Goal: Task Accomplishment & Management: Complete application form

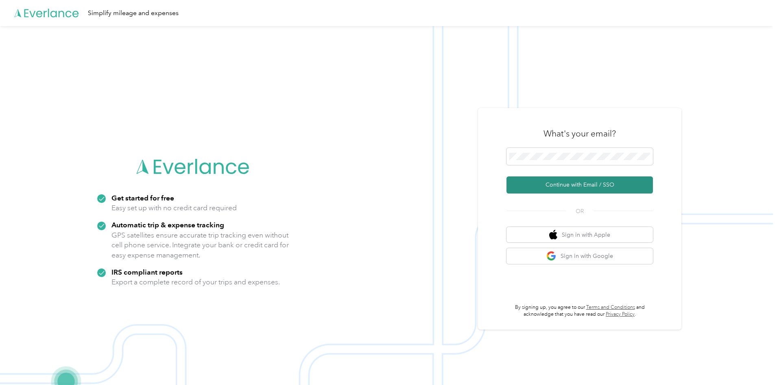
click at [573, 184] on button "Continue with Email / SSO" at bounding box center [580, 184] width 147 height 17
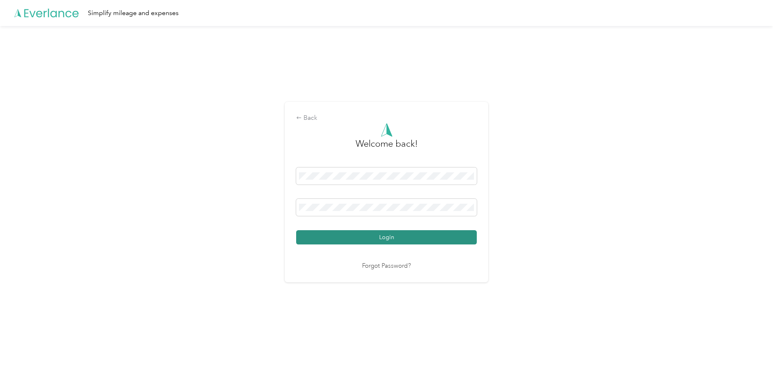
click at [402, 241] on button "Login" at bounding box center [386, 237] width 181 height 14
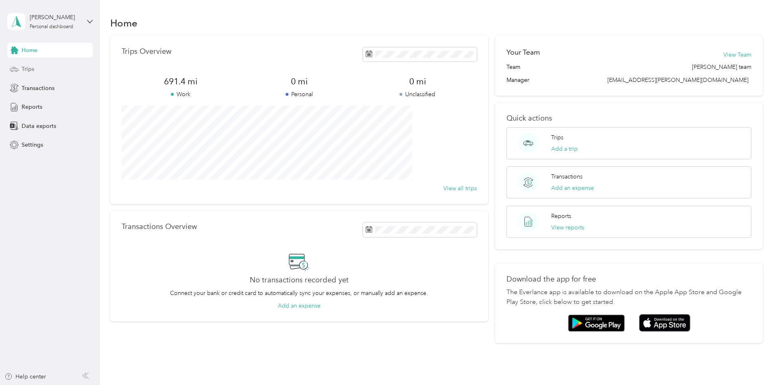
click at [22, 69] on span "Trips" at bounding box center [28, 69] width 13 height 9
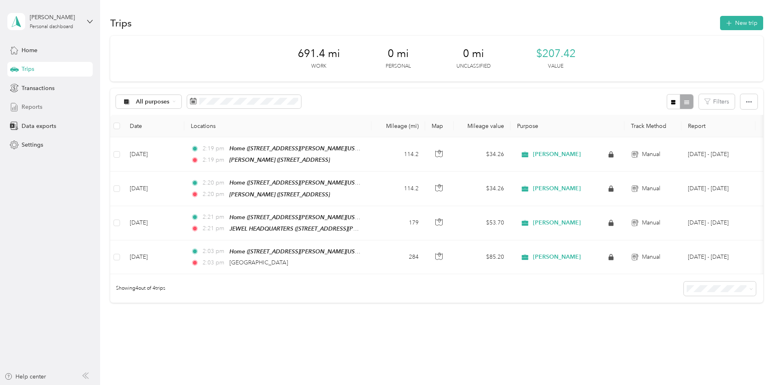
click at [30, 104] on span "Reports" at bounding box center [32, 107] width 21 height 9
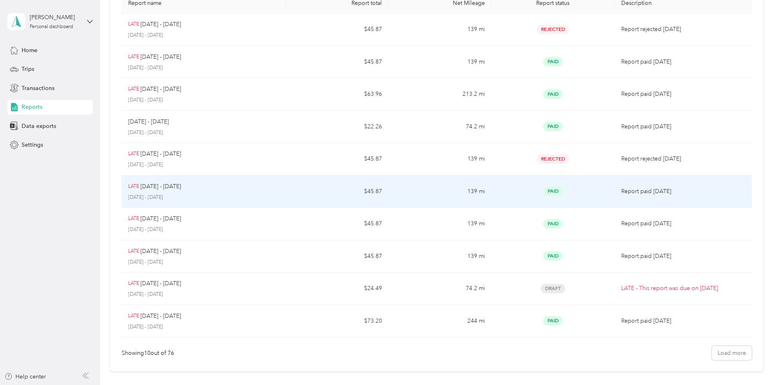
scroll to position [143, 0]
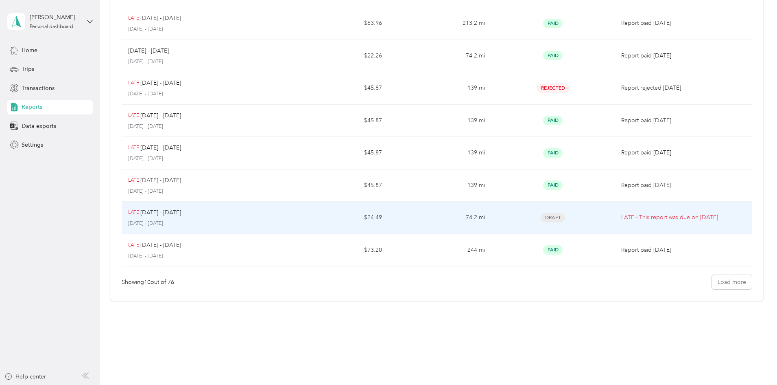
click at [541, 214] on span "Draft" at bounding box center [553, 217] width 24 height 9
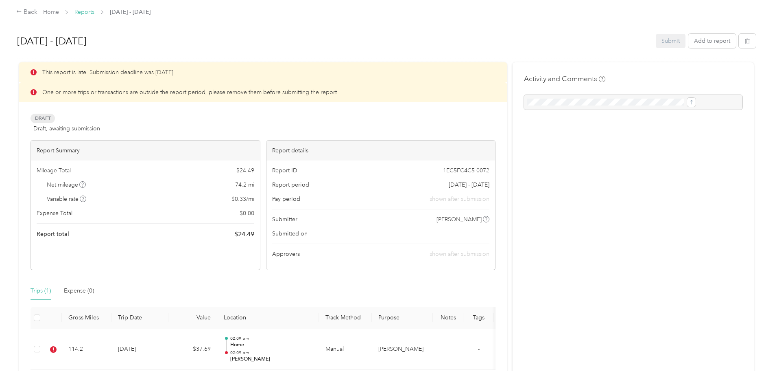
click at [94, 14] on link "Reports" at bounding box center [84, 12] width 20 height 7
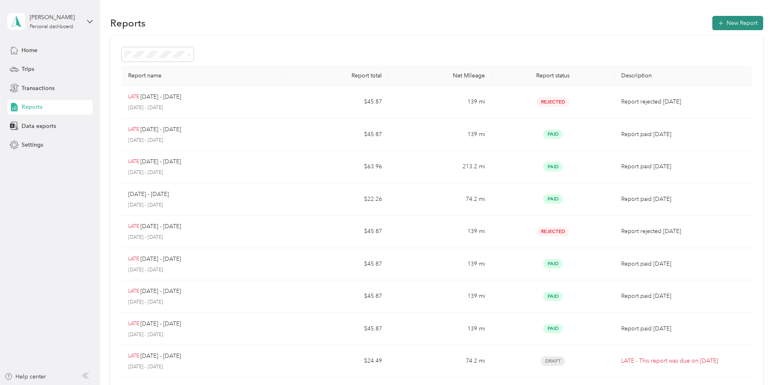
click at [713, 24] on button "New Report" at bounding box center [738, 23] width 51 height 14
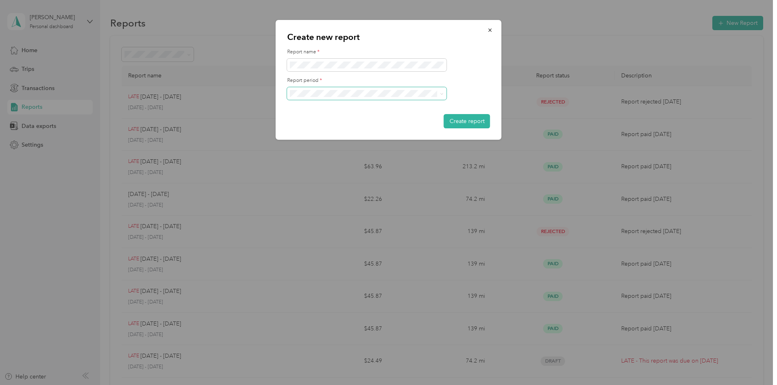
click at [440, 95] on icon at bounding box center [442, 94] width 4 height 4
click at [411, 116] on li "[DATE] - [DATE]" at bounding box center [367, 120] width 160 height 14
click at [475, 122] on button "Create report" at bounding box center [467, 121] width 46 height 14
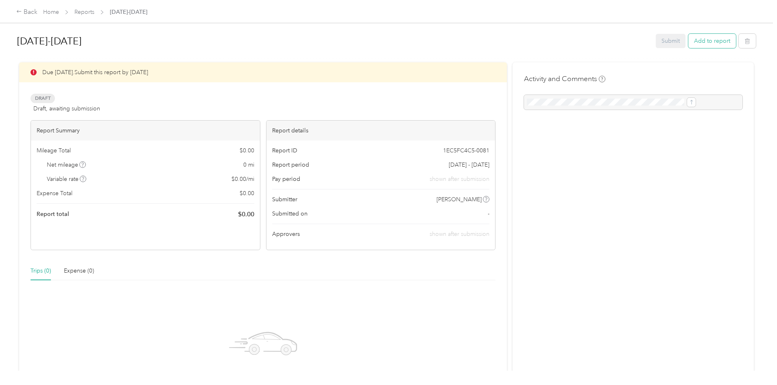
click at [689, 44] on button "Add to report" at bounding box center [713, 41] width 48 height 14
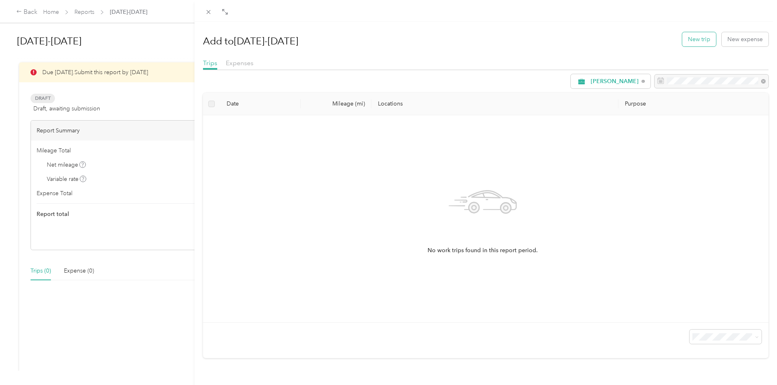
click at [699, 38] on button "New trip" at bounding box center [699, 39] width 34 height 14
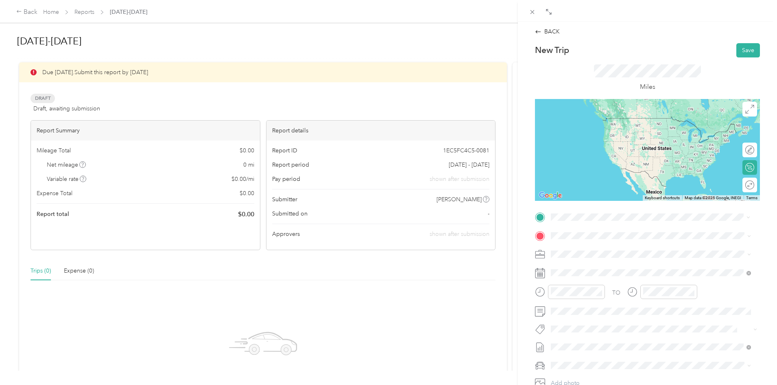
click at [589, 254] on div "Home [STREET_ADDRESS][PERSON_NAME][US_STATE]" at bounding box center [629, 253] width 127 height 17
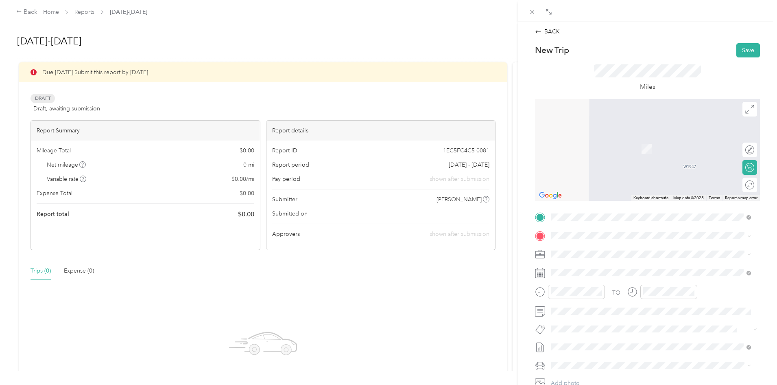
click at [623, 275] on div "TEAM JEWEL HEADQUARTERS [STREET_ADDRESS][PERSON_NAME]" at bounding box center [614, 271] width 97 height 20
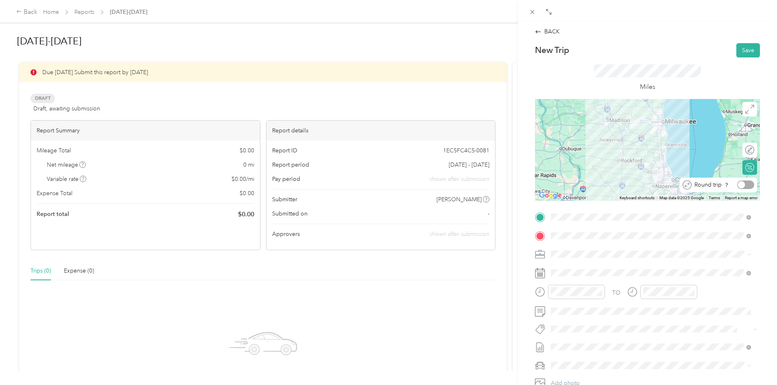
click at [744, 182] on div at bounding box center [745, 184] width 17 height 9
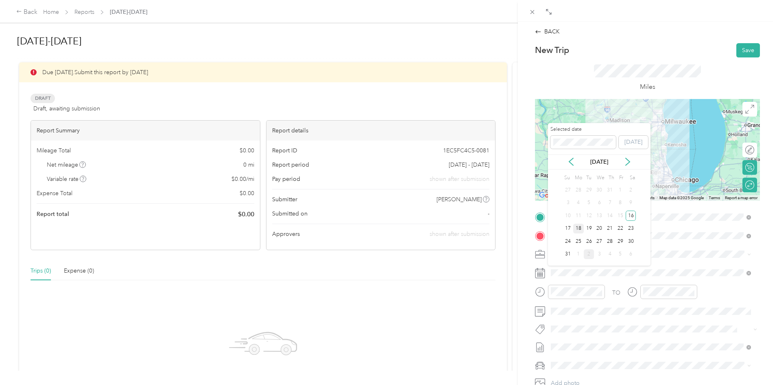
click at [579, 229] on div "18" at bounding box center [578, 228] width 11 height 10
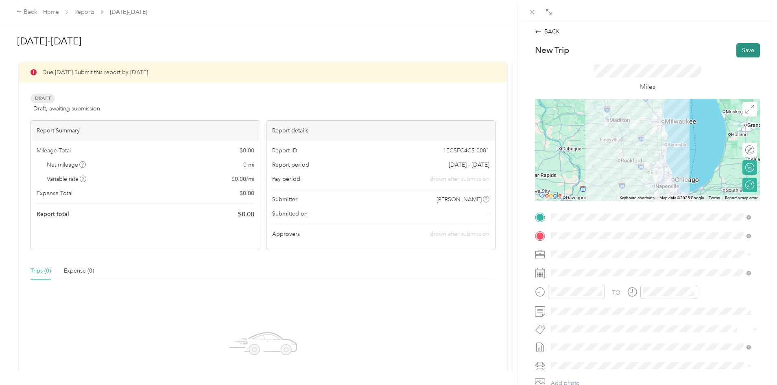
click at [739, 51] on button "Save" at bounding box center [749, 50] width 24 height 14
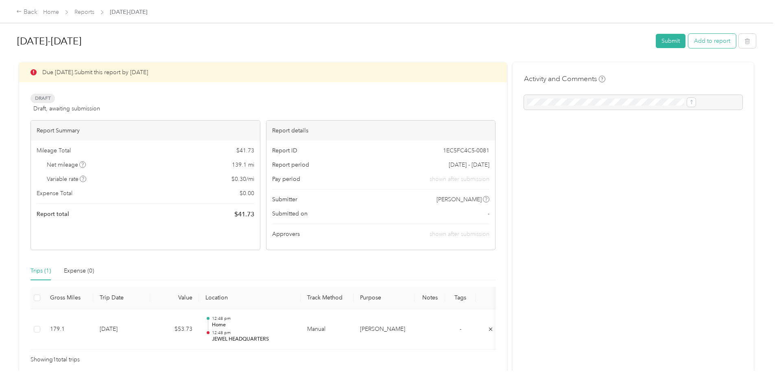
click at [689, 44] on button "Add to report" at bounding box center [713, 41] width 48 height 14
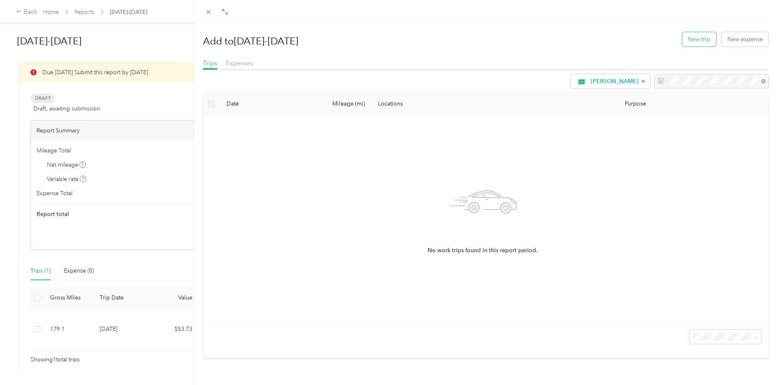
click at [692, 38] on button "New trip" at bounding box center [699, 39] width 34 height 14
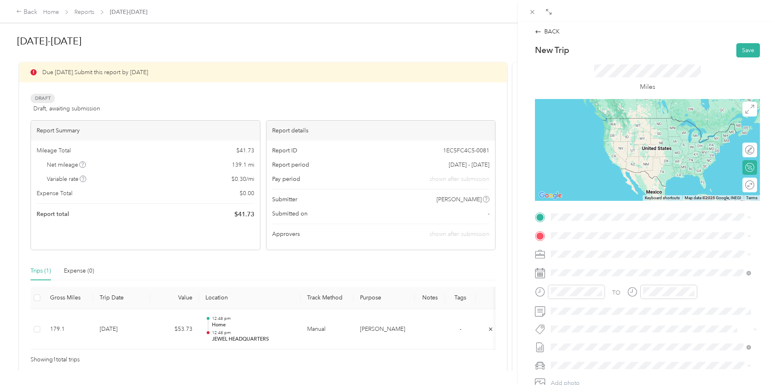
click at [598, 256] on span "[STREET_ADDRESS][PERSON_NAME][US_STATE]" at bounding box center [629, 257] width 127 height 7
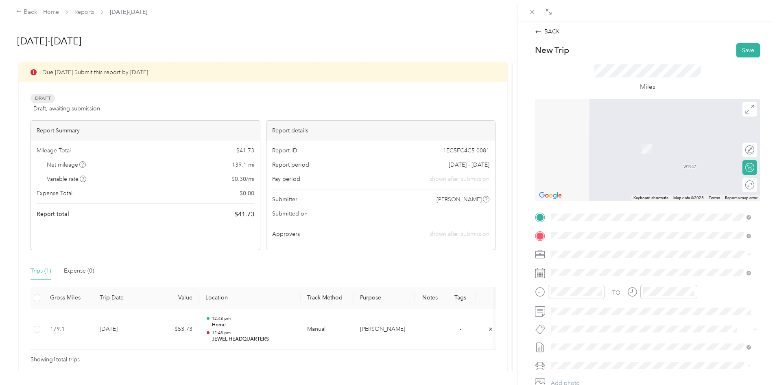
click at [593, 267] on span "[GEOGRAPHIC_DATA][US_STATE], [GEOGRAPHIC_DATA]" at bounding box center [641, 264] width 150 height 7
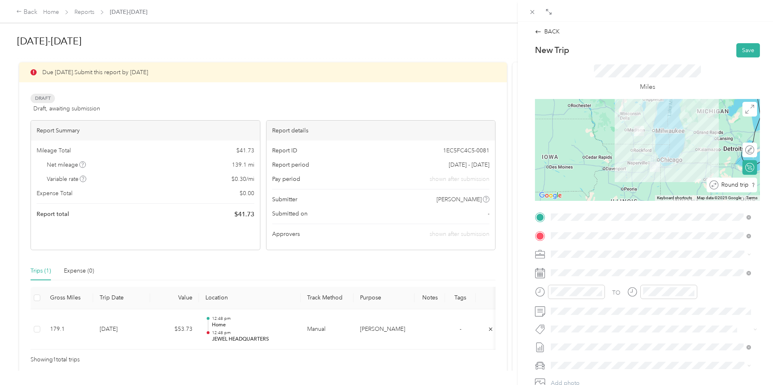
click at [746, 185] on div "Round trip" at bounding box center [732, 184] width 50 height 15
click at [745, 186] on div at bounding box center [745, 184] width 17 height 9
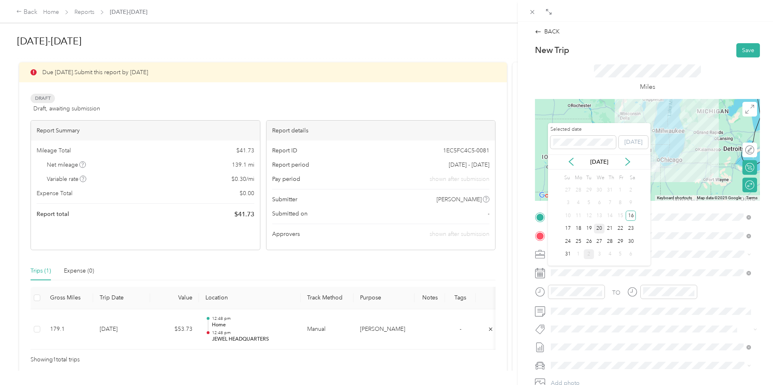
click at [601, 226] on div "20" at bounding box center [599, 228] width 11 height 10
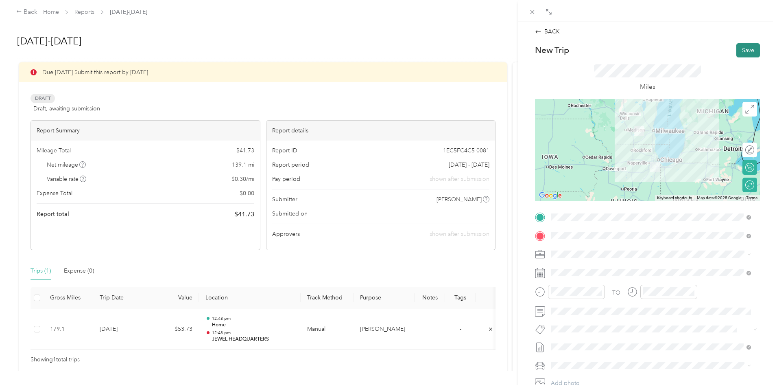
click at [739, 49] on button "Save" at bounding box center [749, 50] width 24 height 14
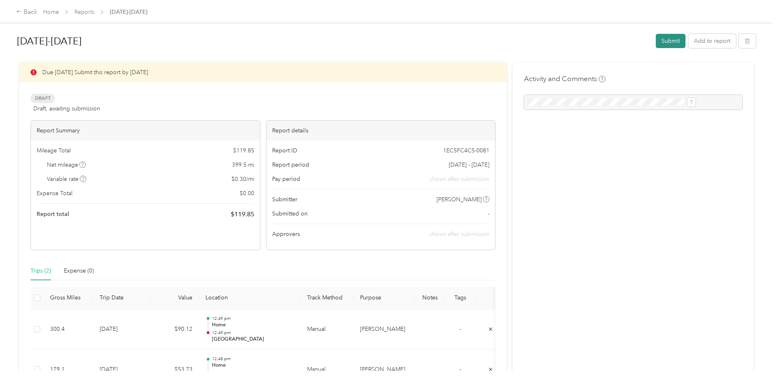
click at [656, 44] on button "Submit" at bounding box center [671, 41] width 30 height 14
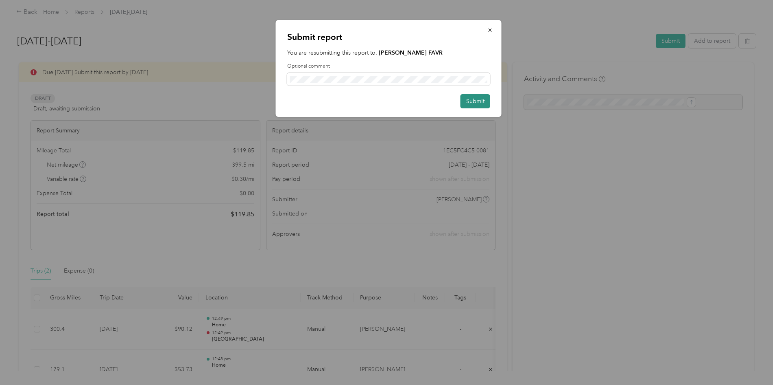
click at [483, 100] on button "Submit" at bounding box center [476, 101] width 30 height 14
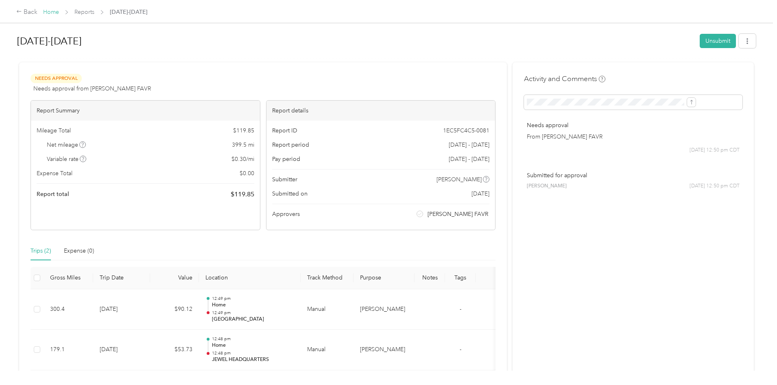
click at [59, 14] on link "Home" at bounding box center [51, 12] width 16 height 7
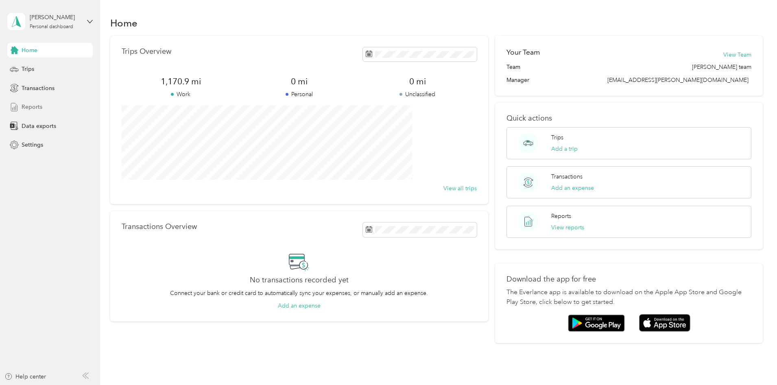
click at [44, 108] on div "Reports" at bounding box center [49, 107] width 85 height 15
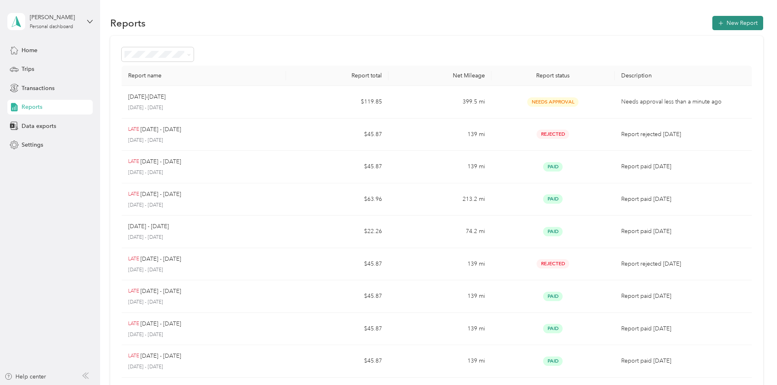
click at [713, 18] on button "New Report" at bounding box center [738, 23] width 51 height 14
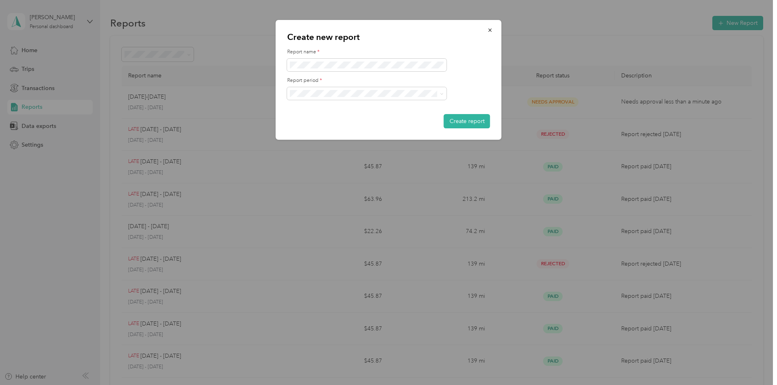
click at [308, 115] on div "Create report" at bounding box center [388, 121] width 203 height 14
click at [394, 125] on li "[DATE] - [DATE]" at bounding box center [367, 119] width 160 height 14
click at [394, 98] on span at bounding box center [367, 93] width 160 height 13
click at [441, 94] on icon at bounding box center [442, 94] width 4 height 4
click at [376, 137] on div "[DATE] - [DATE]" at bounding box center [367, 136] width 148 height 9
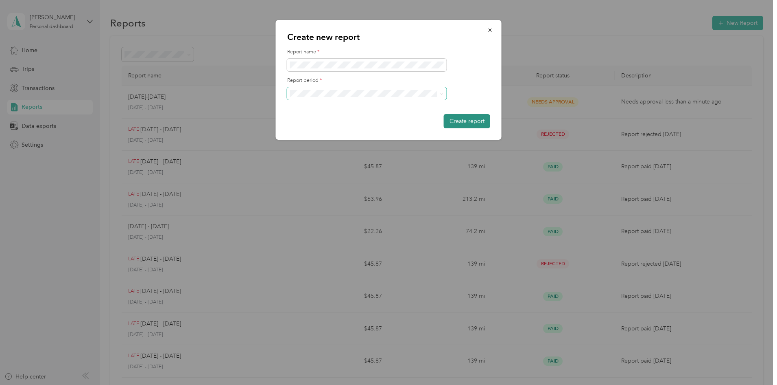
click at [471, 119] on button "Create report" at bounding box center [467, 121] width 46 height 14
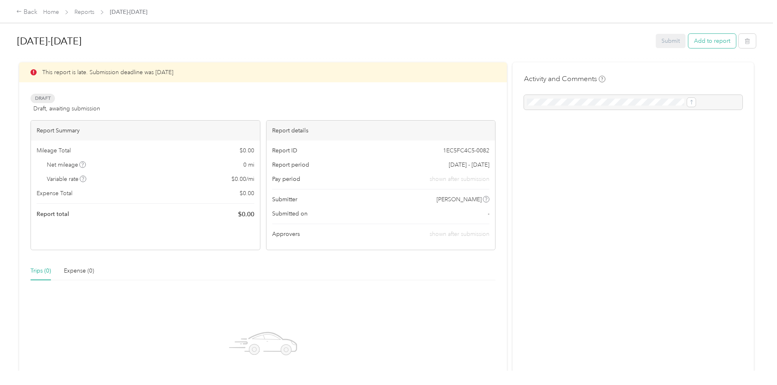
click at [689, 42] on button "Add to report" at bounding box center [713, 41] width 48 height 14
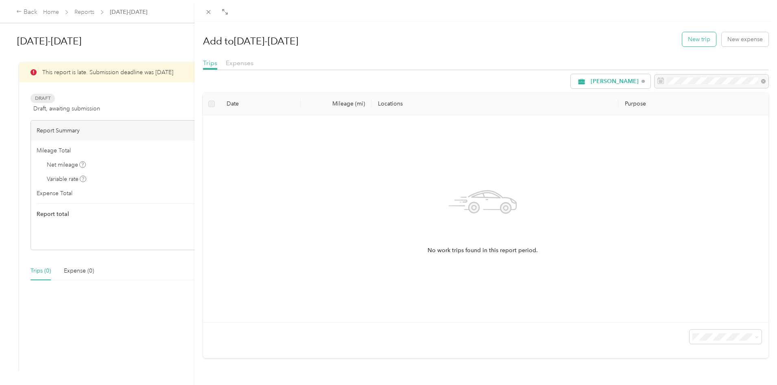
click at [691, 43] on button "New trip" at bounding box center [699, 39] width 34 height 14
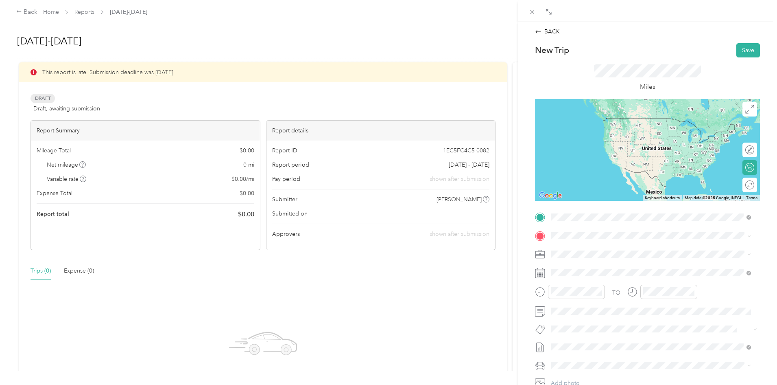
click at [579, 251] on div "Home [STREET_ADDRESS][PERSON_NAME][US_STATE]" at bounding box center [629, 253] width 127 height 17
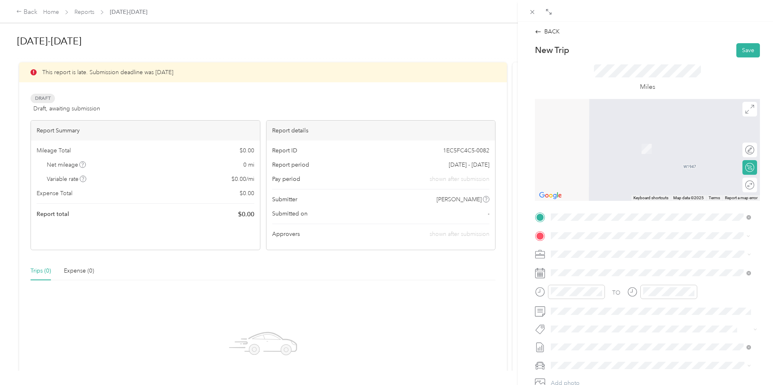
click at [632, 273] on div "TEAM JEWEL HEADQUARTERS [STREET_ADDRESS][PERSON_NAME]" at bounding box center [614, 274] width 97 height 20
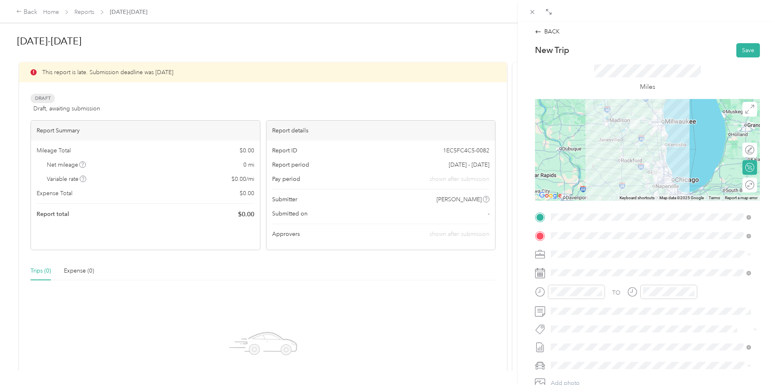
click at [743, 189] on div "Round trip" at bounding box center [750, 184] width 15 height 15
click at [742, 186] on div at bounding box center [745, 184] width 17 height 9
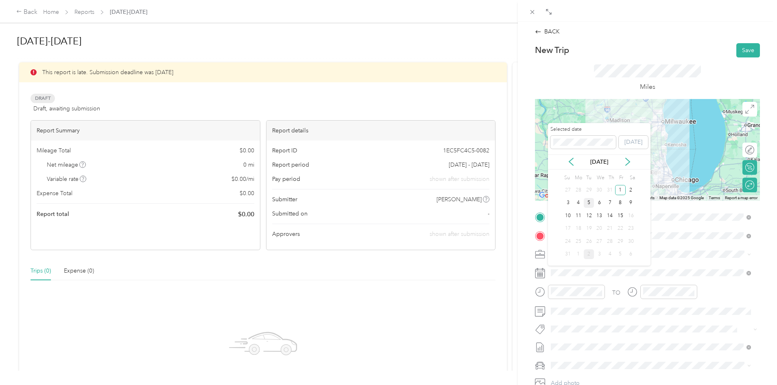
click at [585, 200] on div "5" at bounding box center [589, 203] width 11 height 10
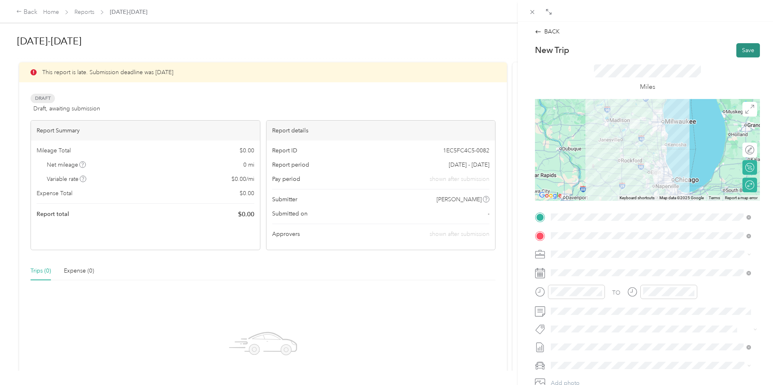
click at [748, 51] on button "Save" at bounding box center [749, 50] width 24 height 14
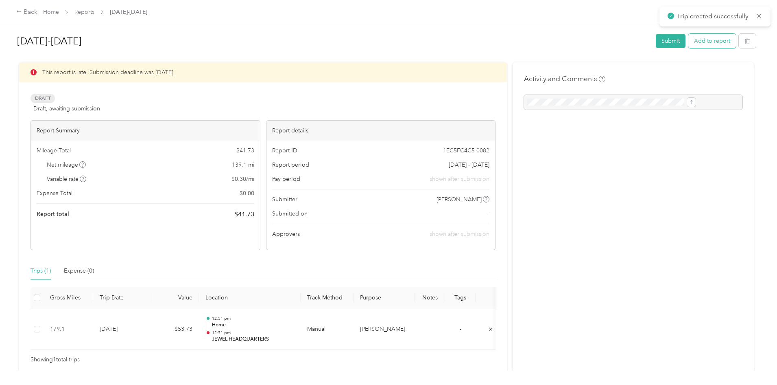
click at [689, 42] on button "Add to report" at bounding box center [713, 41] width 48 height 14
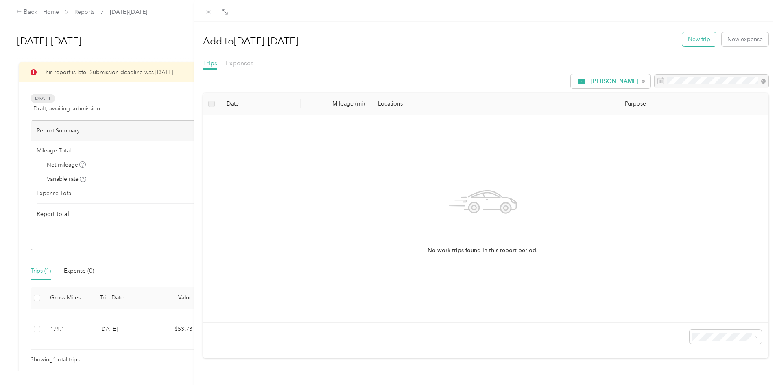
click at [687, 36] on button "New trip" at bounding box center [699, 39] width 34 height 14
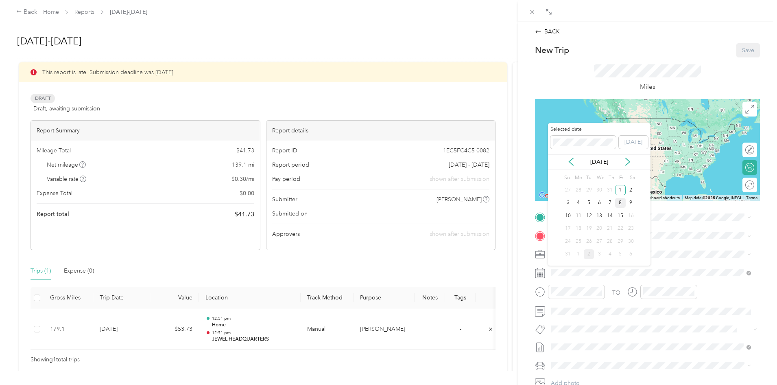
click at [618, 200] on div "8" at bounding box center [620, 203] width 11 height 10
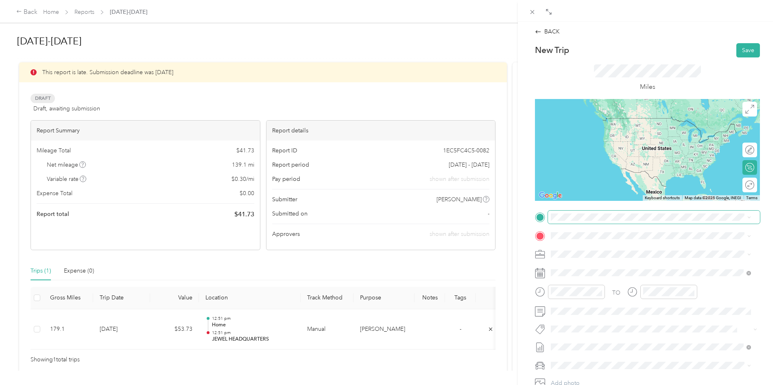
click at [583, 213] on span at bounding box center [654, 216] width 212 height 13
click at [596, 251] on div "Home" at bounding box center [629, 248] width 127 height 7
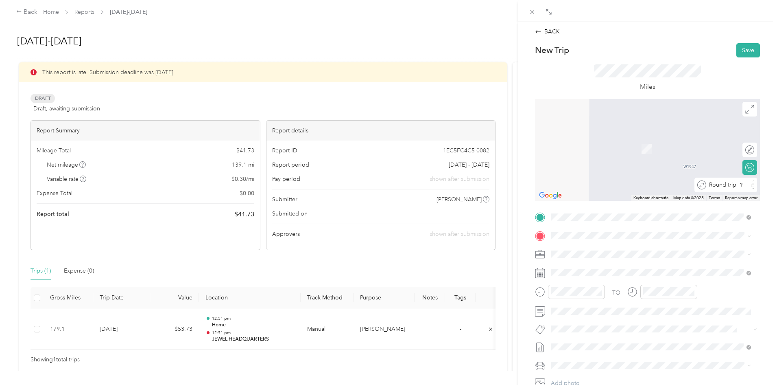
click at [743, 186] on div "Round trip" at bounding box center [730, 184] width 48 height 9
click at [743, 186] on div "Round trip" at bounding box center [723, 184] width 63 height 9
click at [744, 186] on div "Round trip" at bounding box center [723, 184] width 63 height 9
click at [741, 184] on div "Round trip" at bounding box center [723, 184] width 63 height 9
drag, startPoint x: 738, startPoint y: 184, endPoint x: 749, endPoint y: 184, distance: 11.0
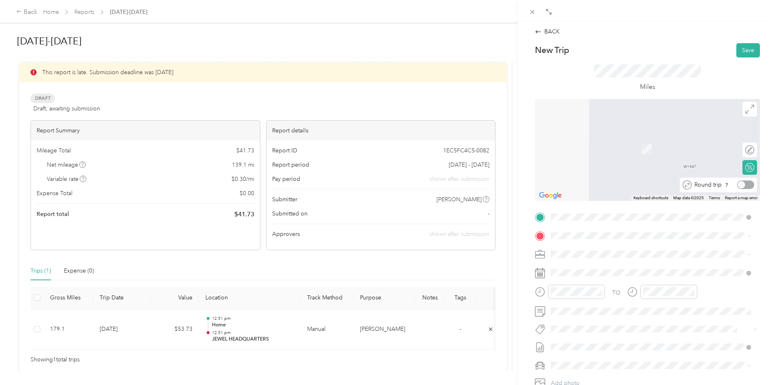
click at [749, 184] on div "Round trip" at bounding box center [718, 184] width 77 height 15
click at [744, 184] on div "Round trip" at bounding box center [723, 184] width 63 height 9
click at [614, 301] on div "TEAM Jewel Osco [STREET_ADDRESS]" at bounding box center [604, 301] width 76 height 20
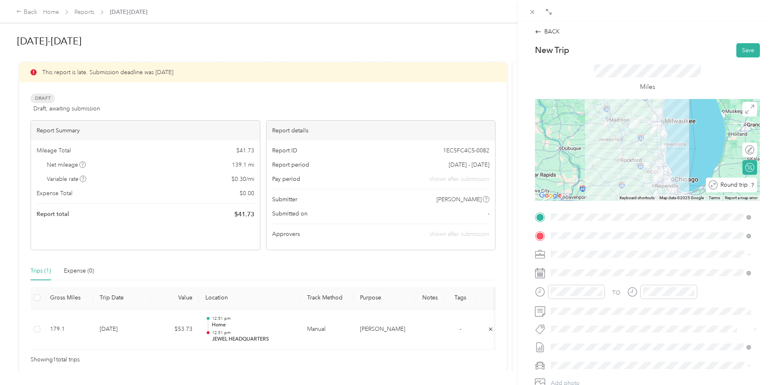
click at [742, 186] on div "Round trip" at bounding box center [736, 184] width 37 height 9
click at [742, 186] on div at bounding box center [745, 184] width 17 height 9
click at [743, 48] on button "Save" at bounding box center [749, 50] width 24 height 14
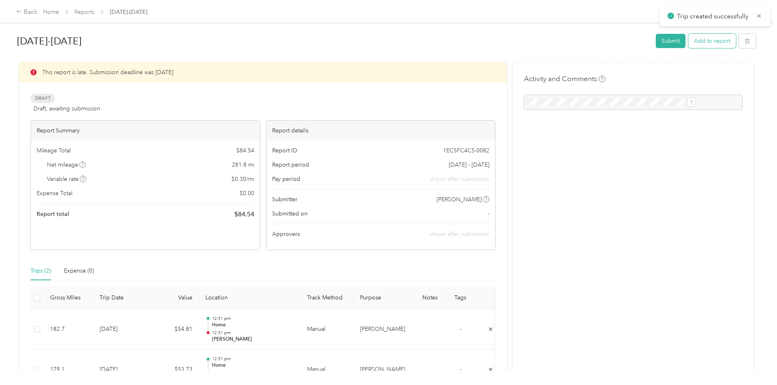
click at [689, 42] on button "Add to report" at bounding box center [713, 41] width 48 height 14
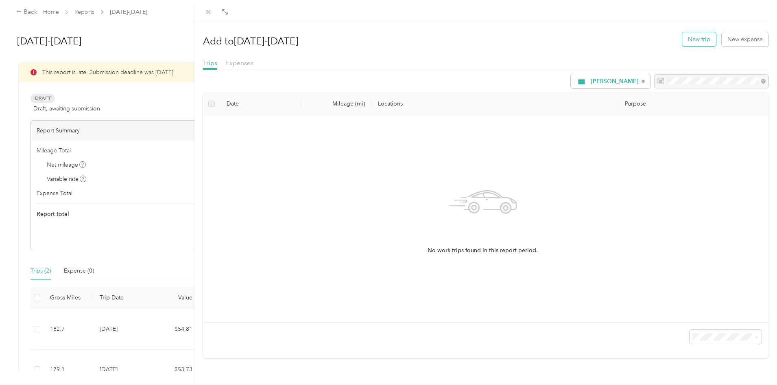
click at [699, 42] on button "New trip" at bounding box center [699, 39] width 34 height 14
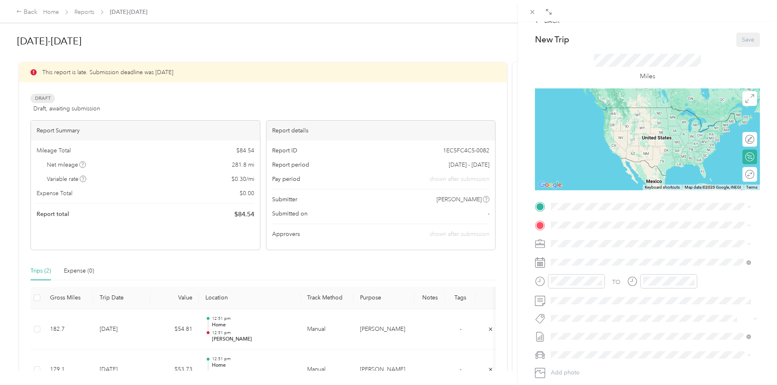
scroll to position [11, 0]
drag, startPoint x: 487, startPoint y: 249, endPoint x: 539, endPoint y: 273, distance: 57.5
click at [481, 310] on div "BACK New Trip Save This trip cannot be edited because it is either under review…" at bounding box center [388, 192] width 777 height 385
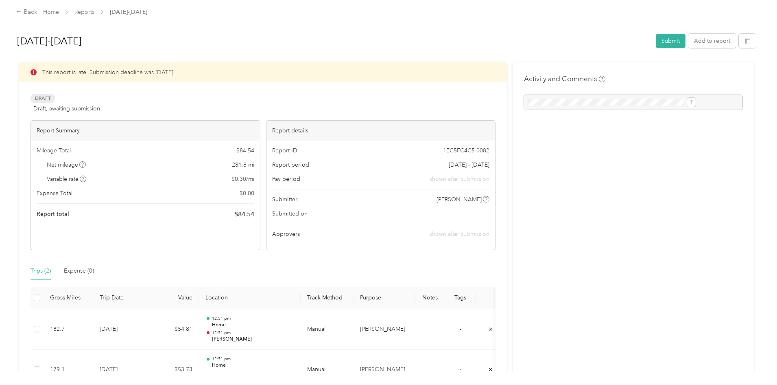
click at [389, 272] on div "Trips (2) Expense (0)" at bounding box center [263, 270] width 465 height 19
click at [689, 43] on button "Add to report" at bounding box center [713, 41] width 48 height 14
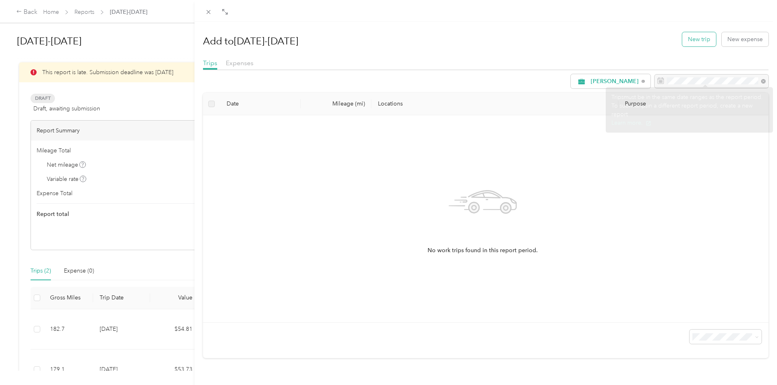
click at [691, 37] on button "New trip" at bounding box center [699, 39] width 34 height 14
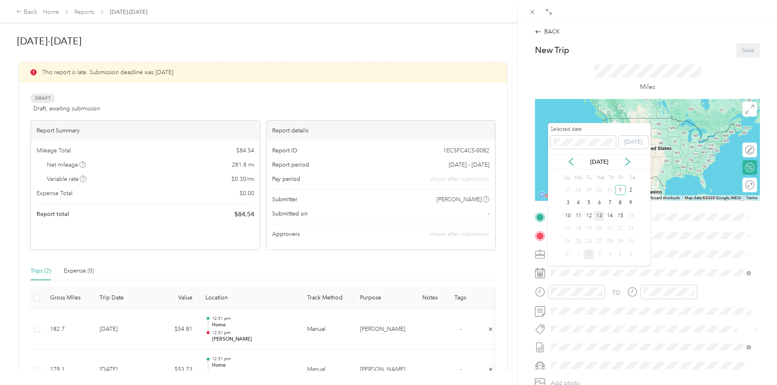
click at [597, 214] on div "13" at bounding box center [599, 215] width 11 height 10
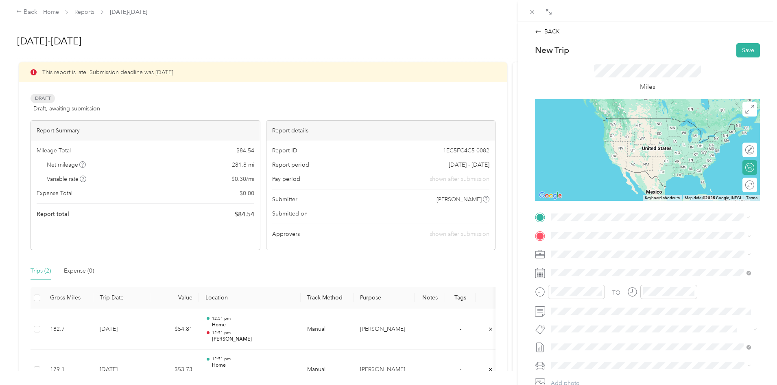
click at [620, 251] on div "Home" at bounding box center [629, 248] width 127 height 7
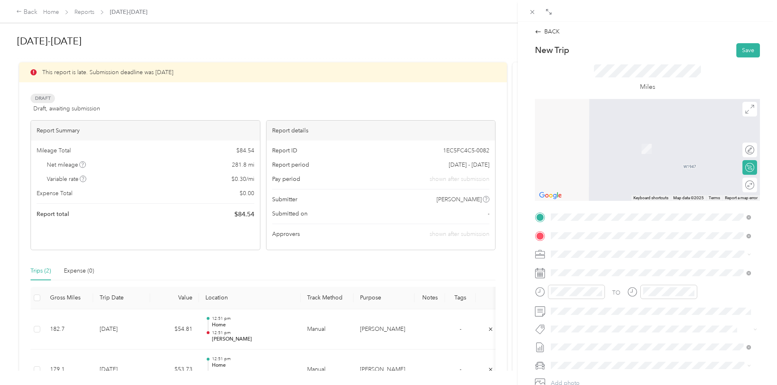
click at [621, 273] on div "TEAM JEWEL HEADQUARTERS [STREET_ADDRESS][PERSON_NAME]" at bounding box center [614, 274] width 97 height 20
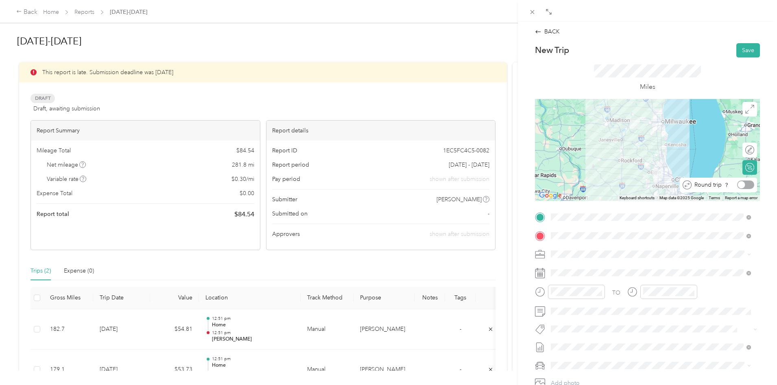
click at [744, 185] on div at bounding box center [745, 184] width 17 height 9
click at [744, 48] on button "Save" at bounding box center [749, 50] width 24 height 14
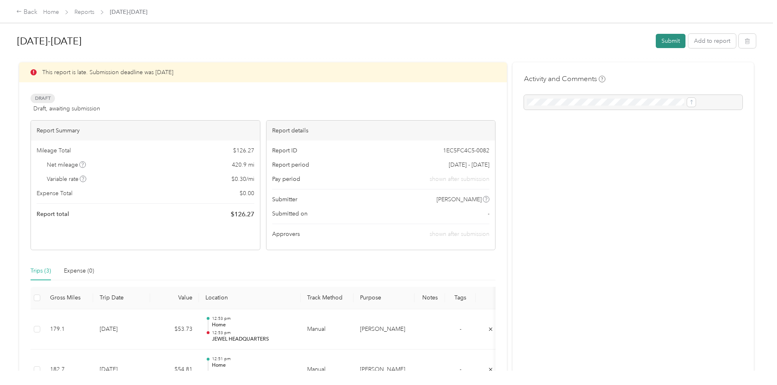
click at [656, 39] on button "Submit" at bounding box center [671, 41] width 30 height 14
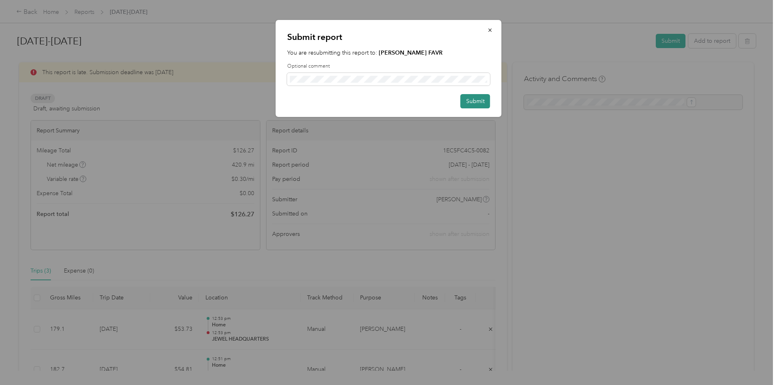
click at [475, 97] on button "Submit" at bounding box center [476, 101] width 30 height 14
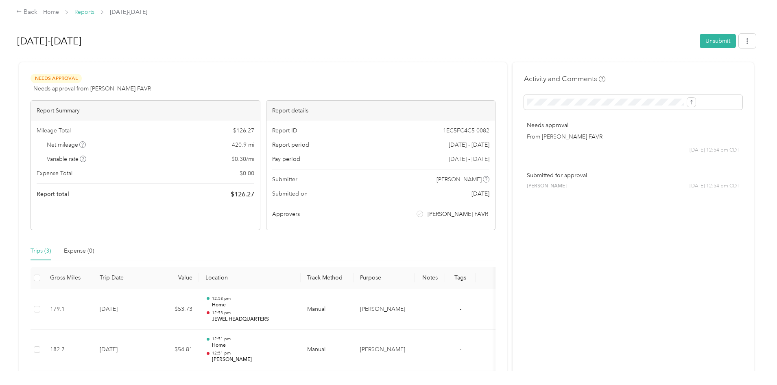
click at [94, 12] on link "Reports" at bounding box center [84, 12] width 20 height 7
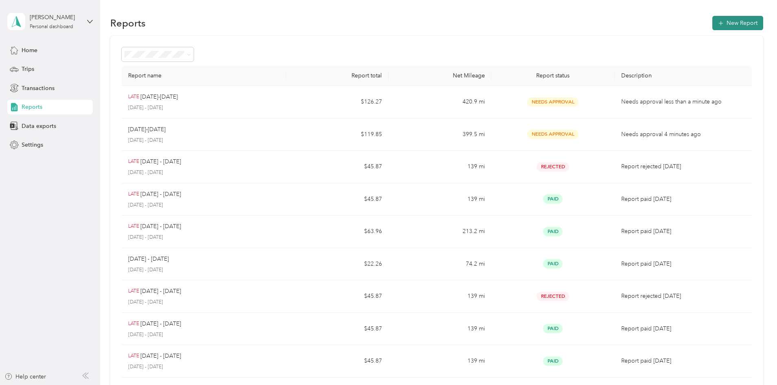
click at [713, 22] on button "New Report" at bounding box center [738, 23] width 51 height 14
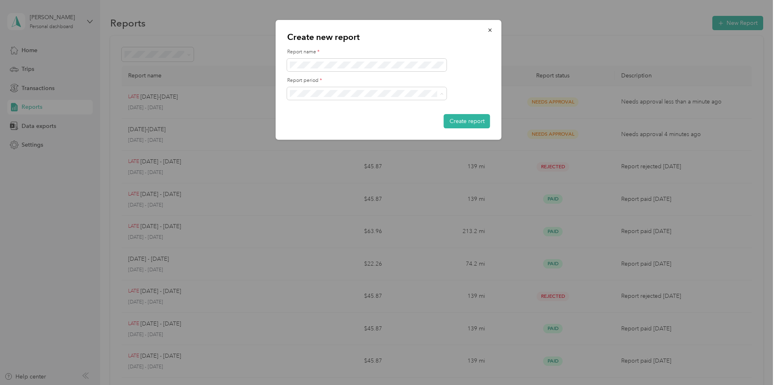
click at [396, 150] on div "[DATE] - [DATE]" at bounding box center [367, 150] width 148 height 9
click at [463, 122] on button "Create report" at bounding box center [467, 121] width 46 height 14
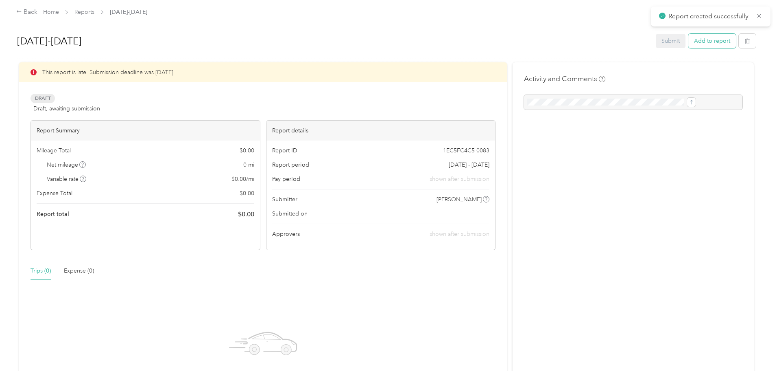
click at [689, 42] on button "Add to report" at bounding box center [713, 41] width 48 height 14
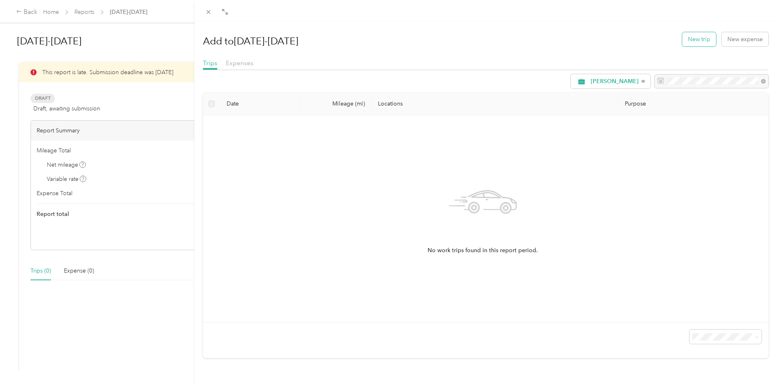
click at [694, 39] on button "New trip" at bounding box center [699, 39] width 34 height 14
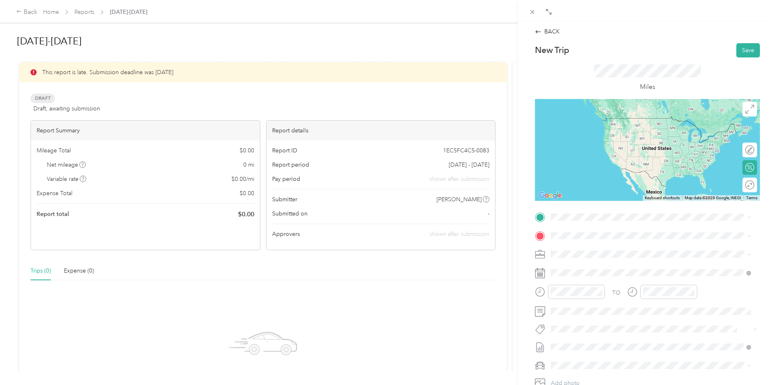
click at [619, 256] on span "[STREET_ADDRESS][PERSON_NAME][US_STATE]" at bounding box center [629, 256] width 127 height 7
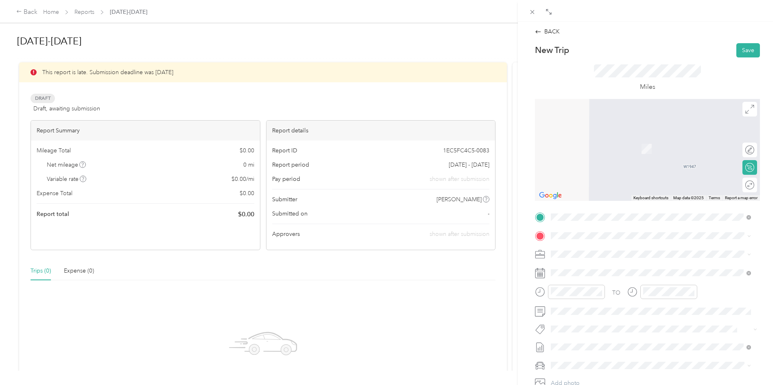
click at [643, 304] on div "TEAM Jewel Osco [STREET_ADDRESS]" at bounding box center [604, 302] width 76 height 20
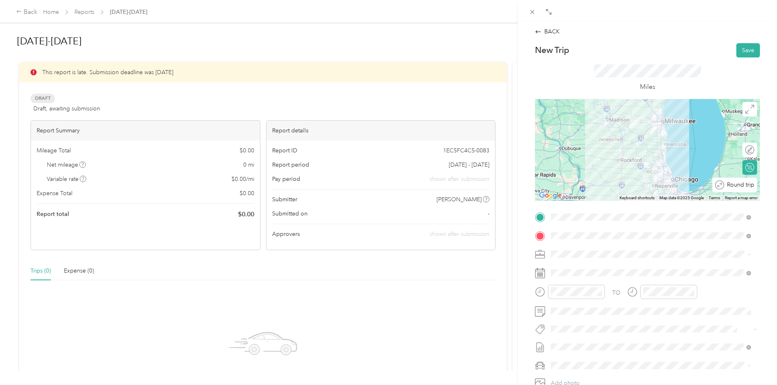
click at [742, 185] on div "Round trip" at bounding box center [739, 184] width 30 height 9
click at [742, 186] on div at bounding box center [745, 184] width 17 height 9
click at [737, 187] on div at bounding box center [745, 184] width 17 height 9
click at [621, 164] on div at bounding box center [647, 150] width 225 height 102
click at [629, 164] on div at bounding box center [647, 150] width 225 height 102
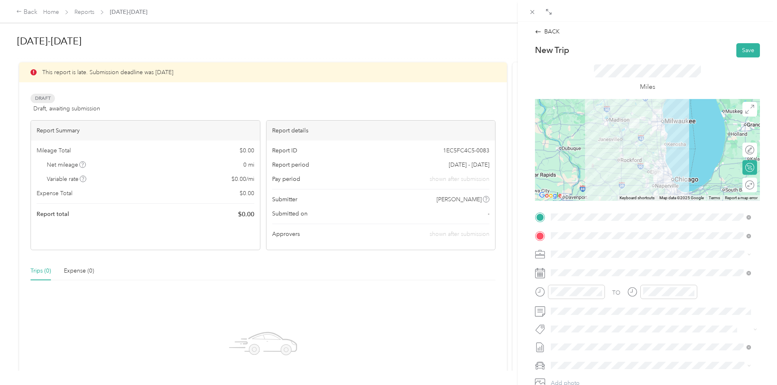
click at [632, 164] on div at bounding box center [647, 150] width 225 height 102
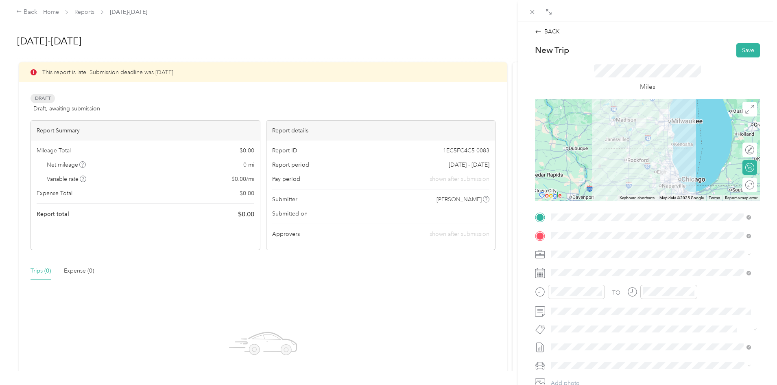
click at [643, 167] on div at bounding box center [647, 150] width 225 height 102
click at [745, 187] on div at bounding box center [745, 184] width 17 height 9
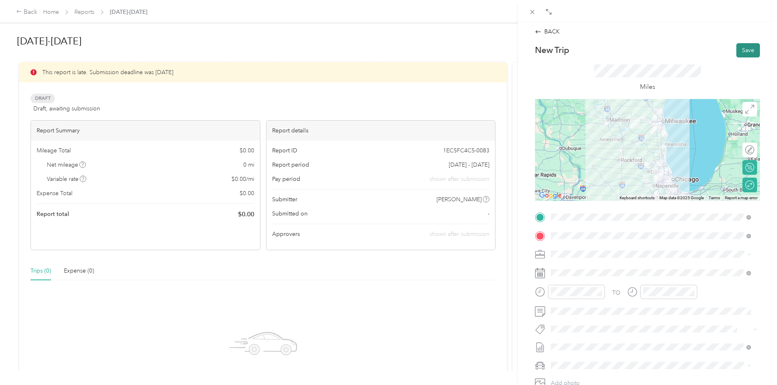
click at [737, 52] on button "Save" at bounding box center [749, 50] width 24 height 14
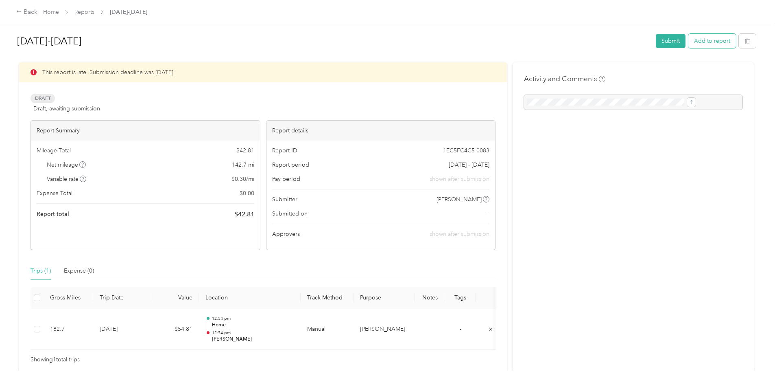
click at [689, 44] on button "Add to report" at bounding box center [713, 41] width 48 height 14
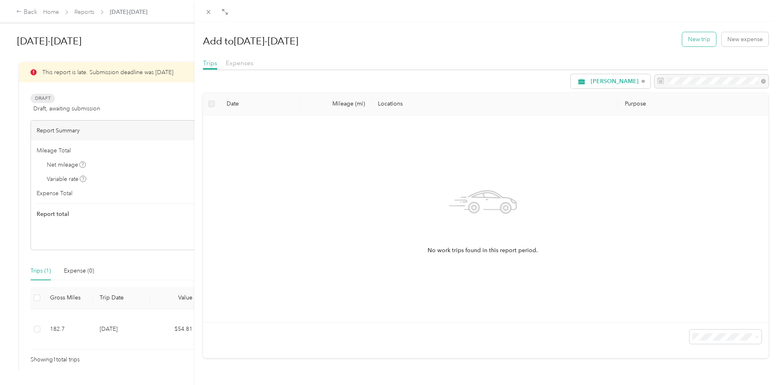
click at [682, 44] on button "New trip" at bounding box center [699, 39] width 34 height 14
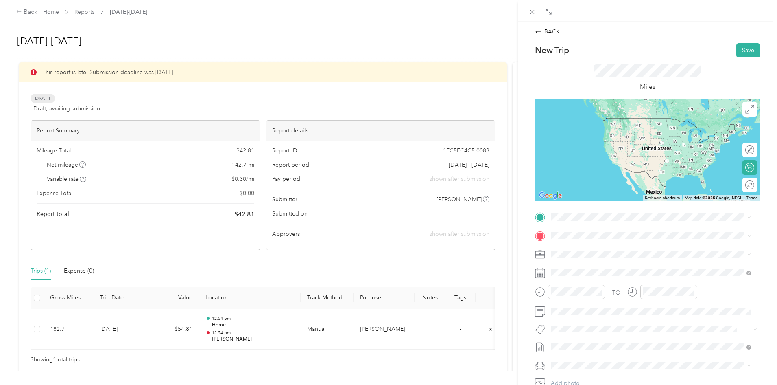
click at [578, 253] on div "Home [STREET_ADDRESS][PERSON_NAME][US_STATE]" at bounding box center [629, 252] width 127 height 17
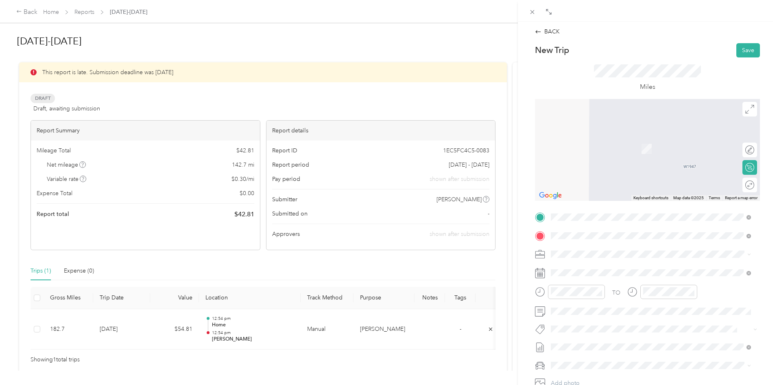
click at [580, 269] on span "[STREET_ADDRESS][PERSON_NAME][US_STATE]" at bounding box center [629, 264] width 127 height 7
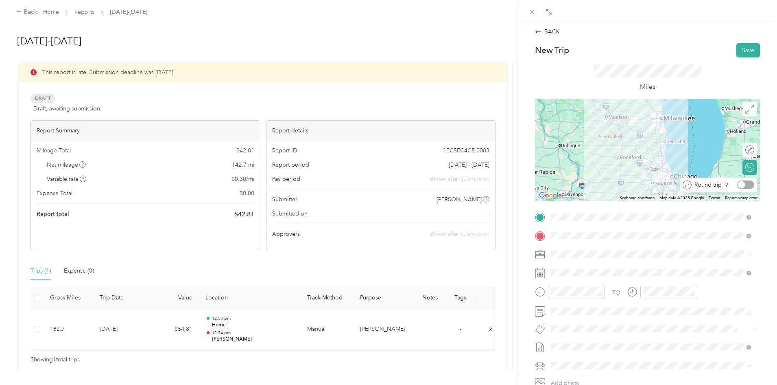
click at [743, 188] on div at bounding box center [745, 184] width 17 height 9
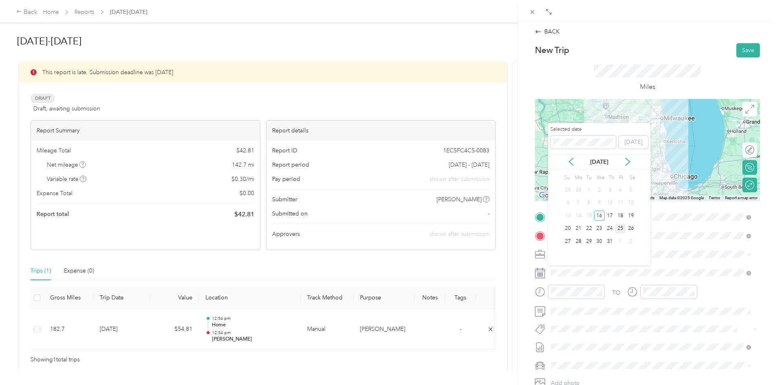
click at [619, 227] on div "25" at bounding box center [620, 228] width 11 height 10
click at [611, 229] on div "24" at bounding box center [610, 228] width 11 height 10
click at [601, 228] on div "23" at bounding box center [599, 228] width 11 height 10
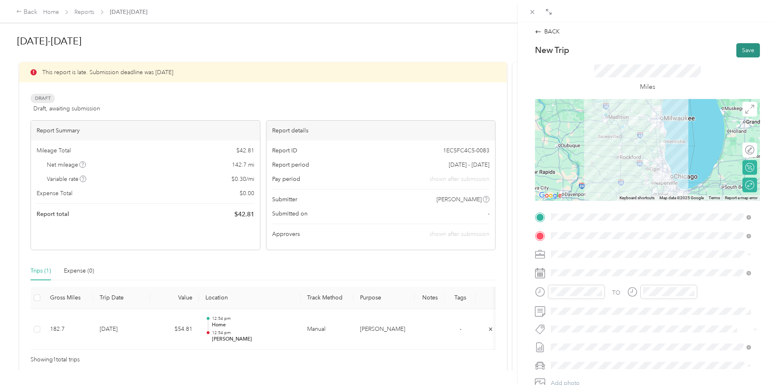
click at [738, 49] on button "Save" at bounding box center [749, 50] width 24 height 14
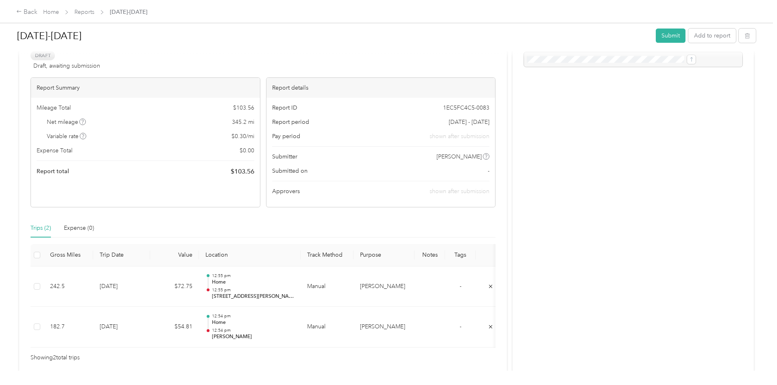
scroll to position [42, 0]
click at [689, 39] on button "Add to report" at bounding box center [713, 35] width 48 height 14
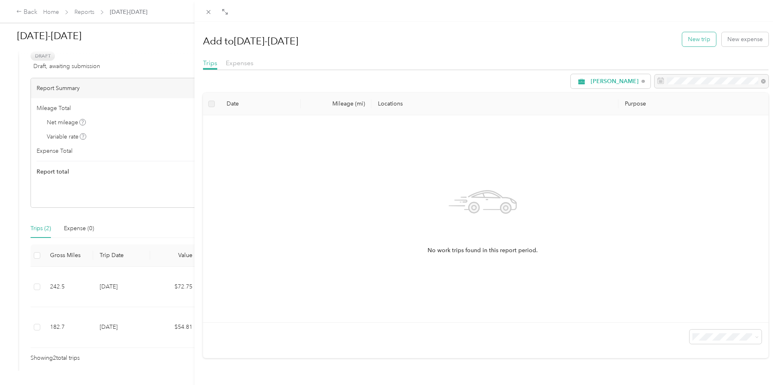
click at [690, 43] on button "New trip" at bounding box center [699, 39] width 34 height 14
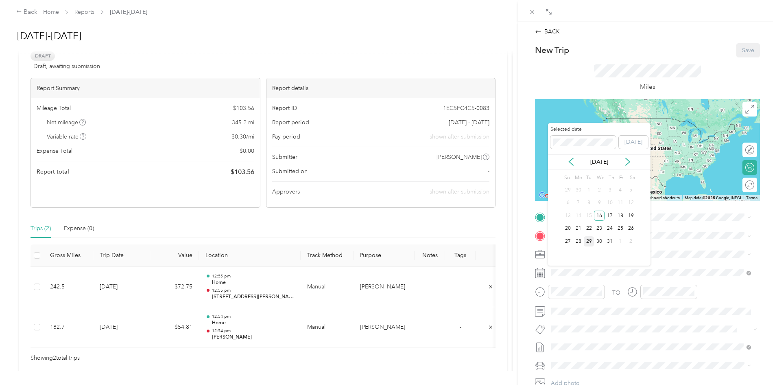
click at [588, 238] on div "29" at bounding box center [589, 241] width 11 height 10
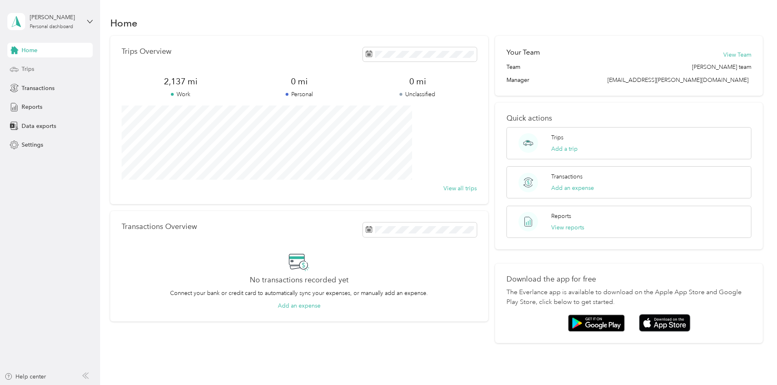
click at [29, 70] on span "Trips" at bounding box center [28, 69] width 13 height 9
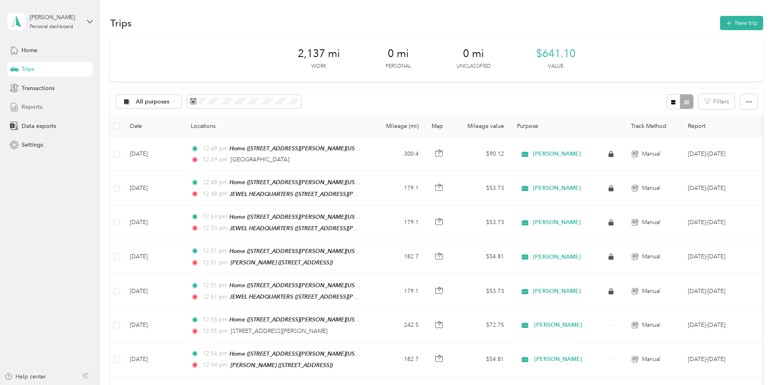
click at [43, 107] on div "Reports" at bounding box center [49, 107] width 85 height 15
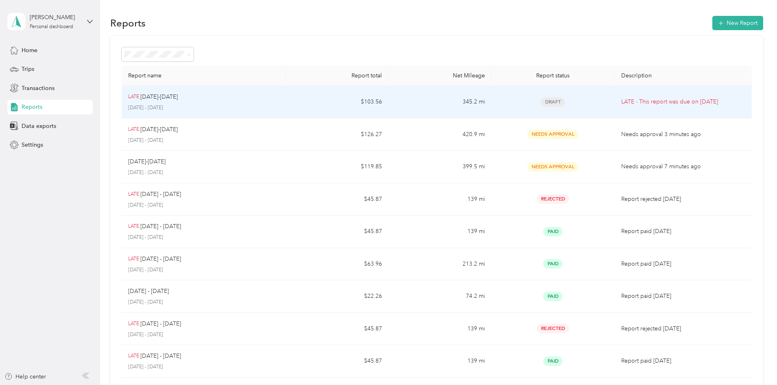
click at [280, 107] on p "July 16 - 31, 2025" at bounding box center [203, 107] width 151 height 7
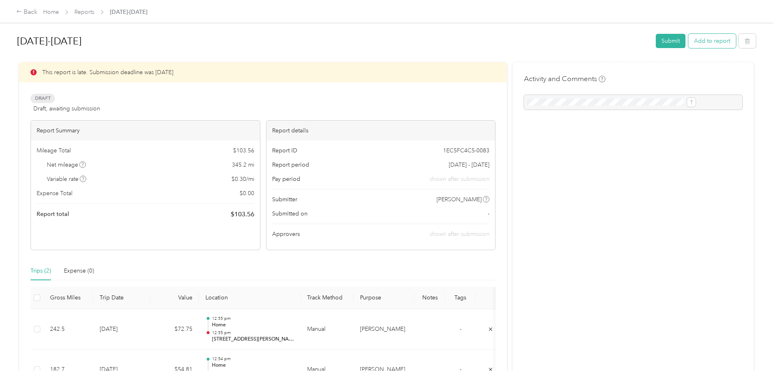
click at [689, 42] on button "Add to report" at bounding box center [713, 41] width 48 height 14
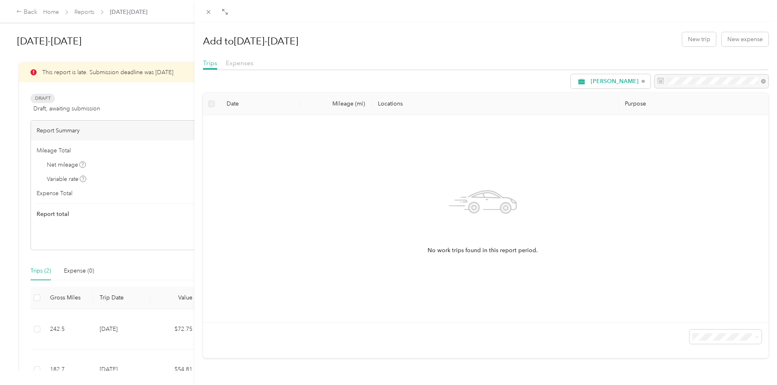
click at [159, 39] on div "Add to July 16-31 New trip New expense Trips Expenses Acosta Date Mileage (mi) …" at bounding box center [388, 192] width 777 height 385
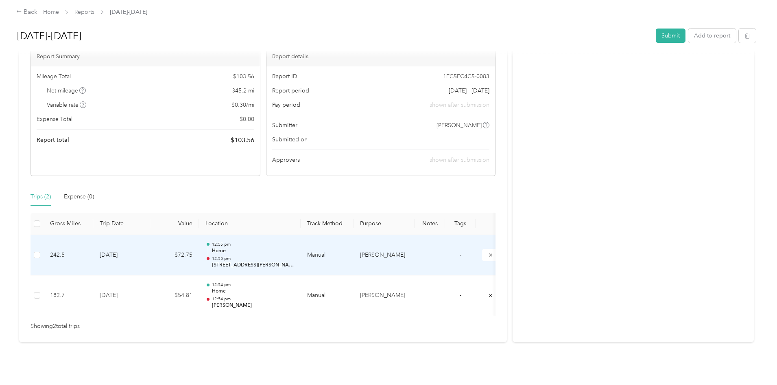
scroll to position [86, 0]
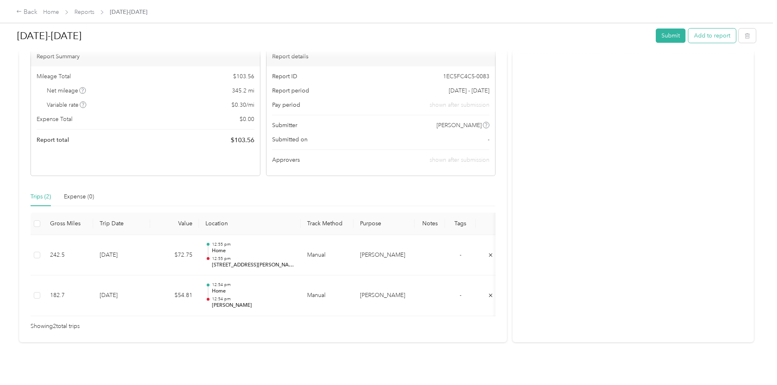
click at [689, 35] on button "Add to report" at bounding box center [713, 35] width 48 height 14
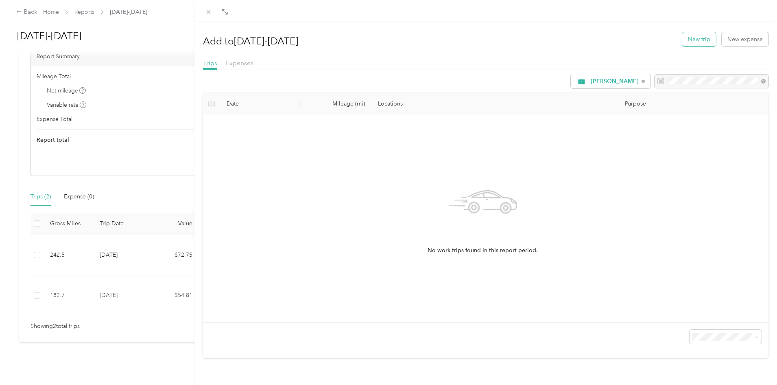
click at [690, 39] on button "New trip" at bounding box center [699, 39] width 34 height 14
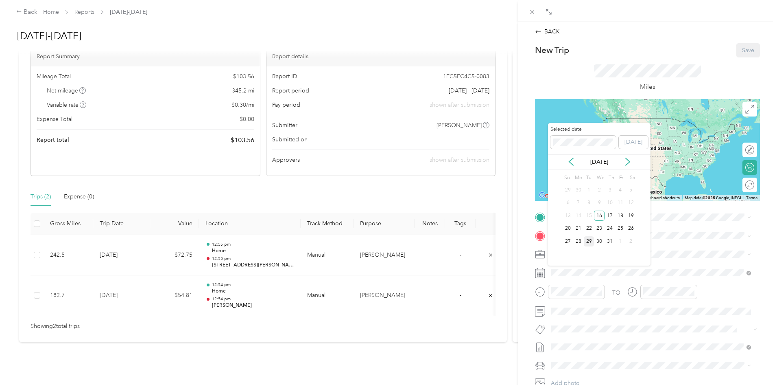
click at [588, 241] on div "29" at bounding box center [589, 241] width 11 height 10
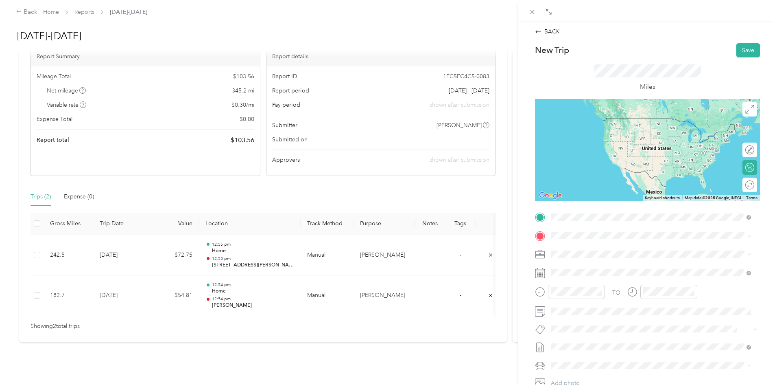
click at [615, 257] on span "[STREET_ADDRESS][PERSON_NAME][US_STATE]" at bounding box center [629, 258] width 127 height 7
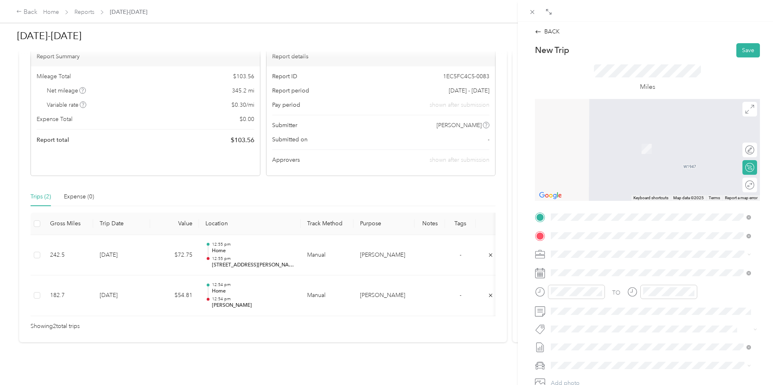
click at [601, 306] on span "966 Il Route 59, 600021454, Antioch, IL, USA" at bounding box center [633, 312] width 135 height 15
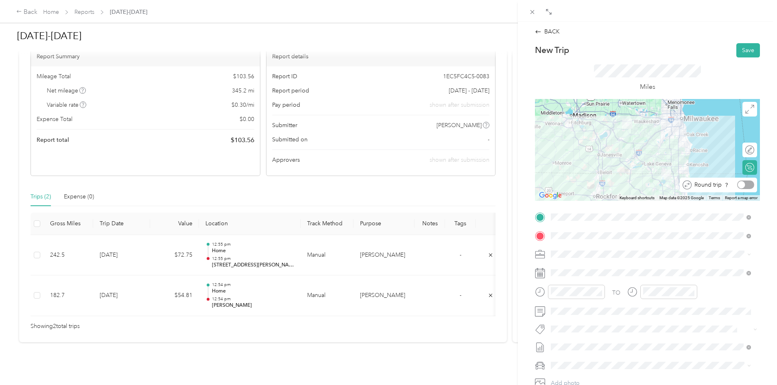
click at [743, 183] on div at bounding box center [745, 184] width 17 height 9
click at [741, 51] on button "Save" at bounding box center [749, 50] width 24 height 14
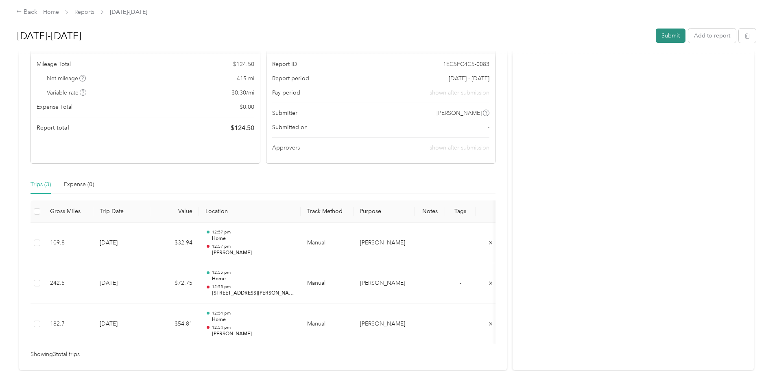
click at [656, 36] on button "Submit" at bounding box center [671, 35] width 30 height 14
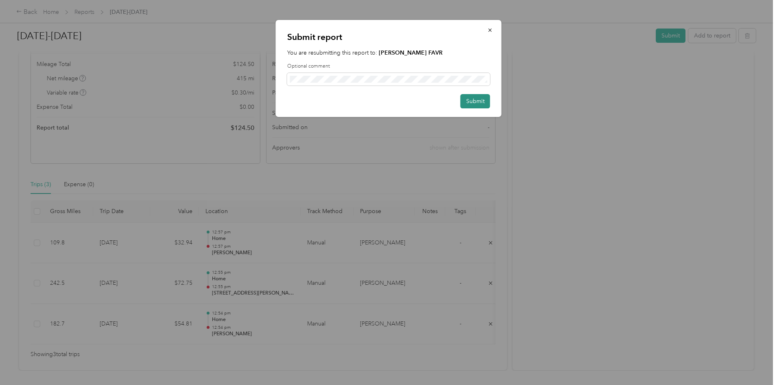
click at [469, 100] on button "Submit" at bounding box center [476, 101] width 30 height 14
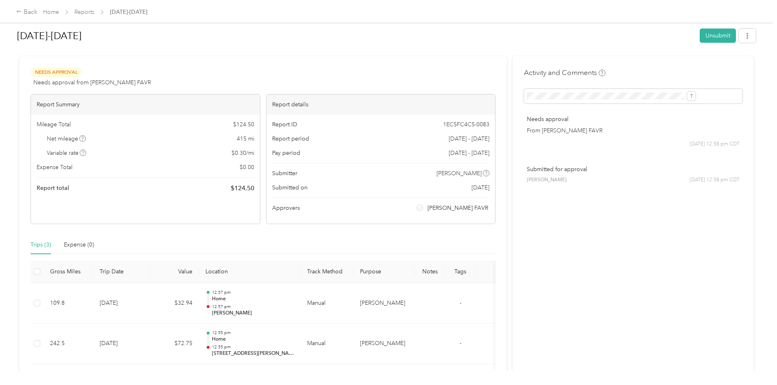
scroll to position [6, 0]
click at [94, 12] on link "Reports" at bounding box center [84, 12] width 20 height 7
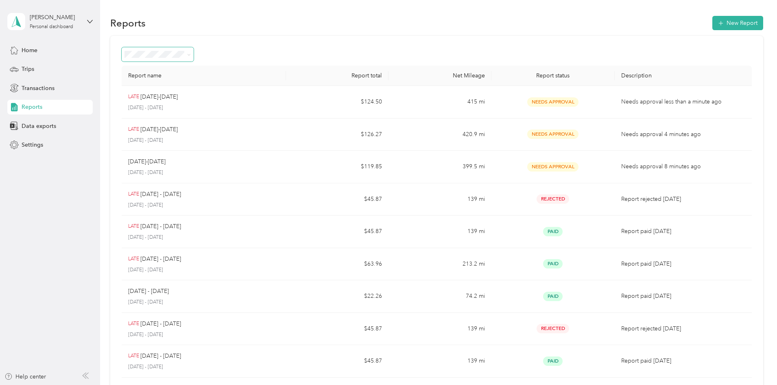
click at [191, 54] on span at bounding box center [187, 54] width 7 height 9
click at [713, 23] on button "New Report" at bounding box center [738, 23] width 51 height 14
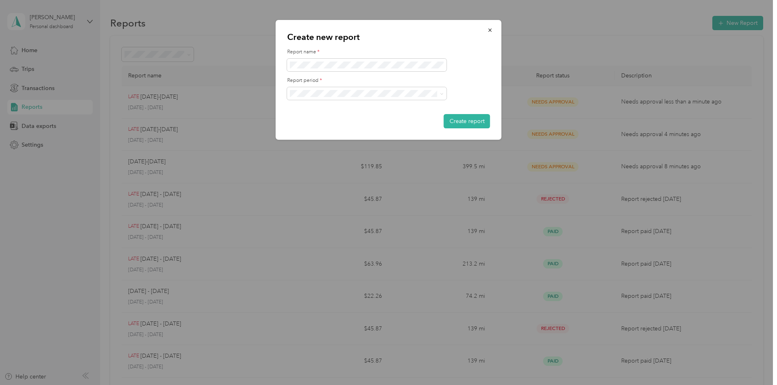
click at [361, 167] on li "[DATE] - [DATE]" at bounding box center [367, 162] width 160 height 14
click at [346, 59] on span at bounding box center [367, 65] width 160 height 13
click at [466, 124] on button "Create report" at bounding box center [467, 121] width 46 height 14
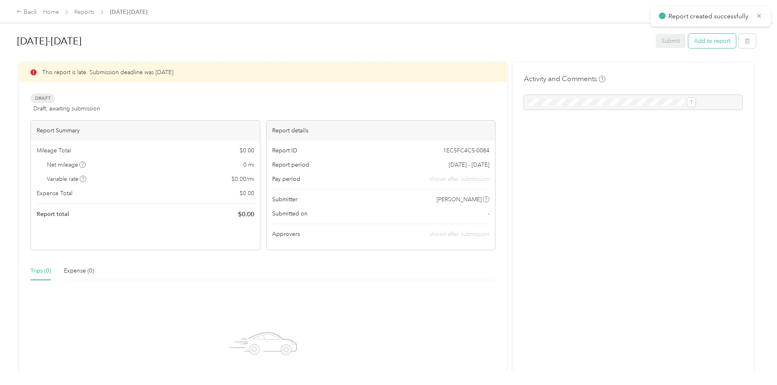
click at [689, 39] on button "Add to report" at bounding box center [713, 41] width 48 height 14
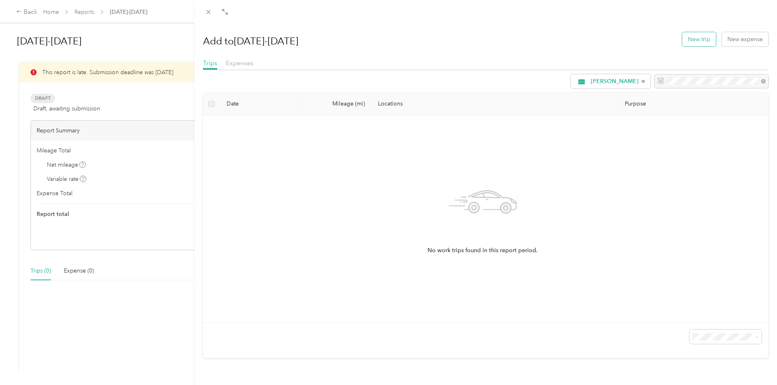
click at [686, 39] on button "New trip" at bounding box center [699, 39] width 34 height 14
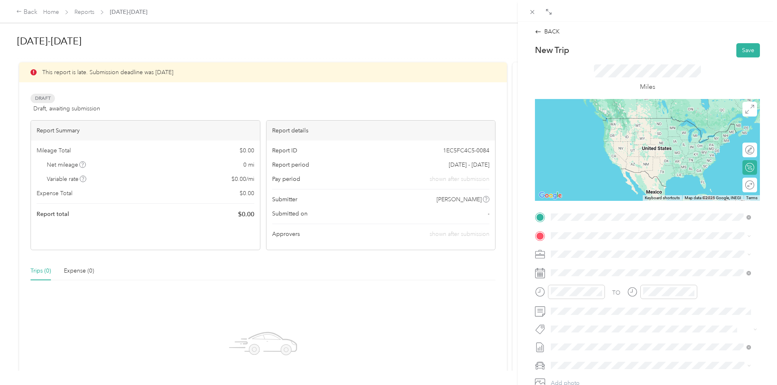
click at [603, 251] on div "Home [STREET_ADDRESS][PERSON_NAME][US_STATE]" at bounding box center [629, 253] width 127 height 17
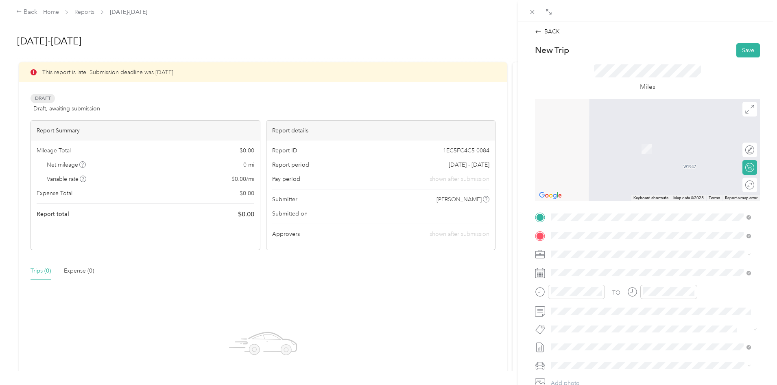
click at [616, 265] on span "[STREET_ADDRESS][PERSON_NAME][US_STATE]" at bounding box center [629, 264] width 127 height 7
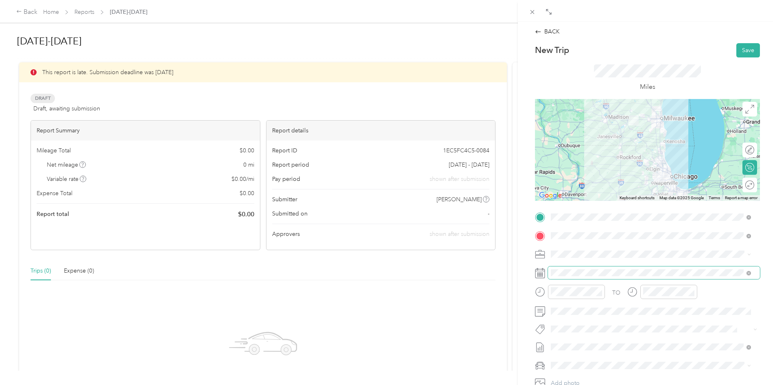
click at [732, 277] on span at bounding box center [654, 272] width 212 height 13
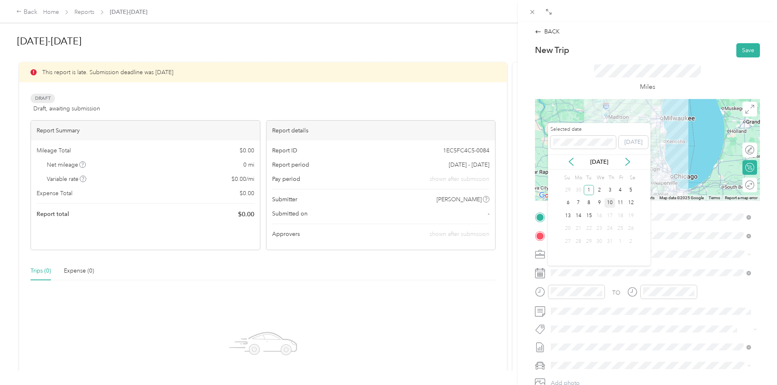
click at [610, 200] on div "10" at bounding box center [610, 203] width 11 height 10
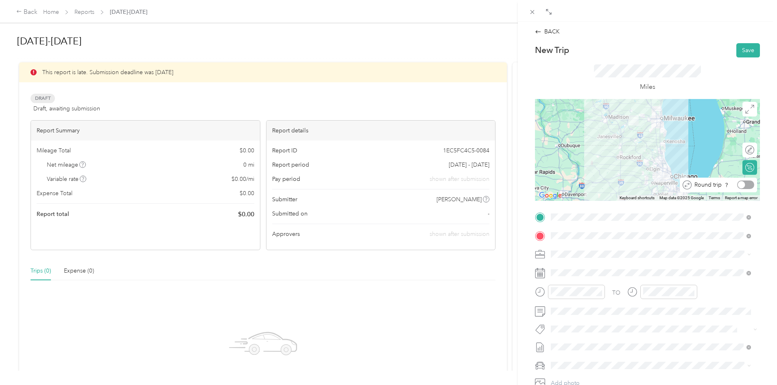
click at [742, 185] on div at bounding box center [745, 184] width 17 height 9
click at [744, 52] on button "Save" at bounding box center [749, 50] width 24 height 14
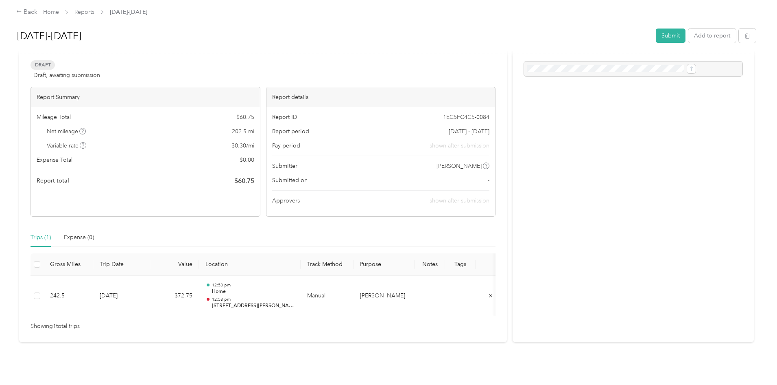
scroll to position [46, 0]
click at [689, 39] on button "Add to report" at bounding box center [713, 35] width 48 height 14
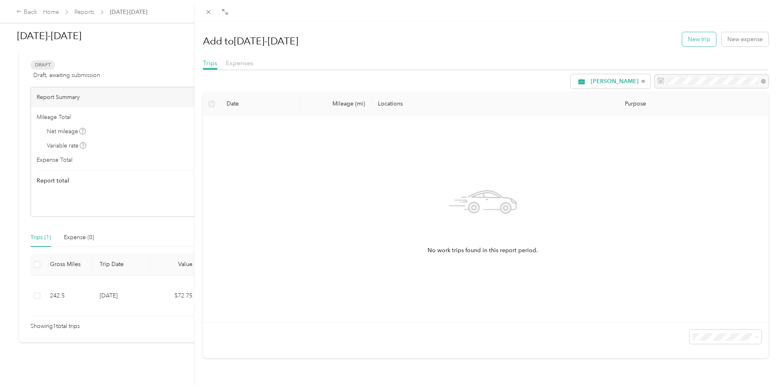
click at [693, 36] on button "New trip" at bounding box center [699, 39] width 34 height 14
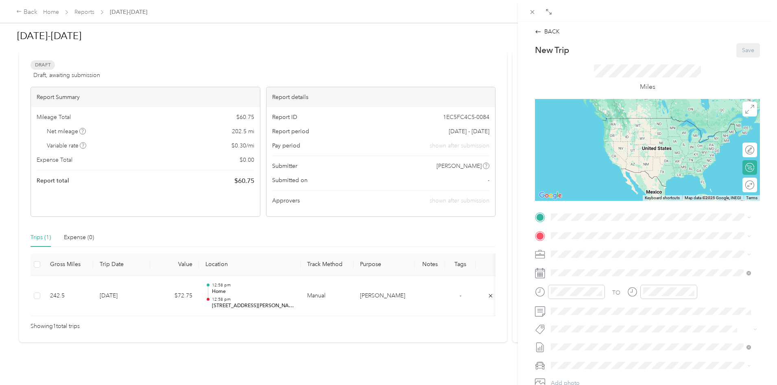
click at [541, 273] on rect at bounding box center [540, 272] width 1 height 1
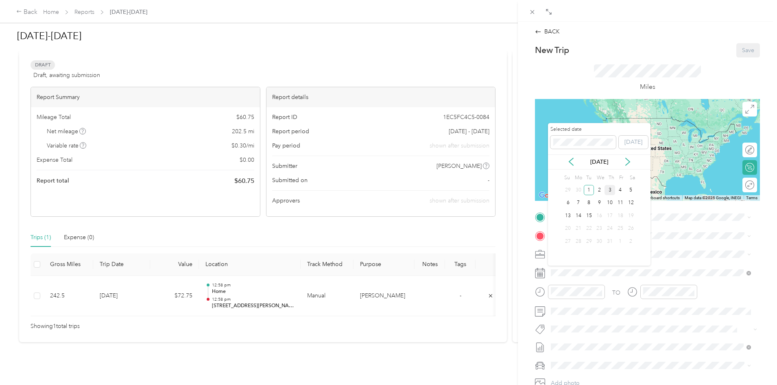
click at [612, 189] on div "3" at bounding box center [610, 190] width 11 height 10
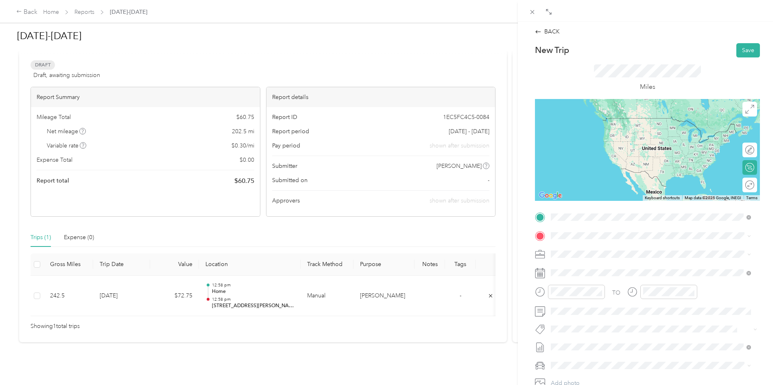
click at [616, 252] on div "Home [STREET_ADDRESS][PERSON_NAME][US_STATE]" at bounding box center [629, 253] width 127 height 17
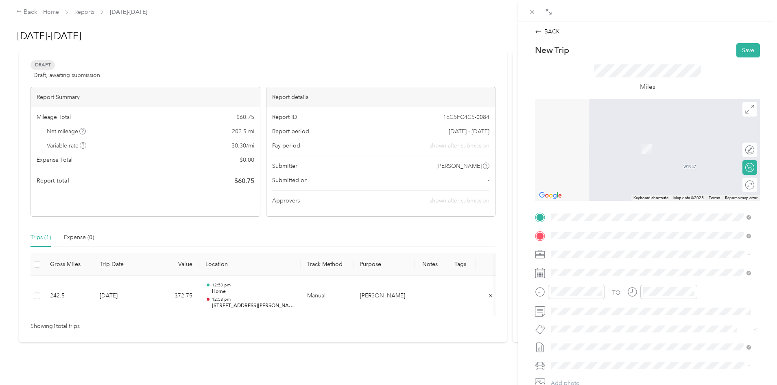
click at [633, 271] on div "TEAM Jewel Osco" at bounding box center [604, 269] width 76 height 10
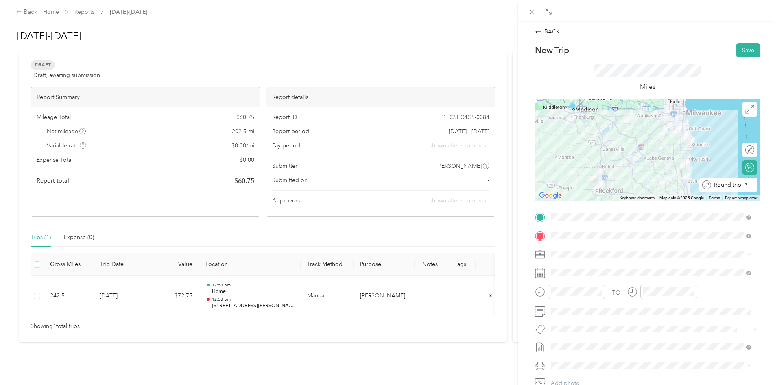
click at [757, 187] on div at bounding box center [757, 184] width 0 height 9
click at [740, 51] on button "Save" at bounding box center [749, 50] width 24 height 14
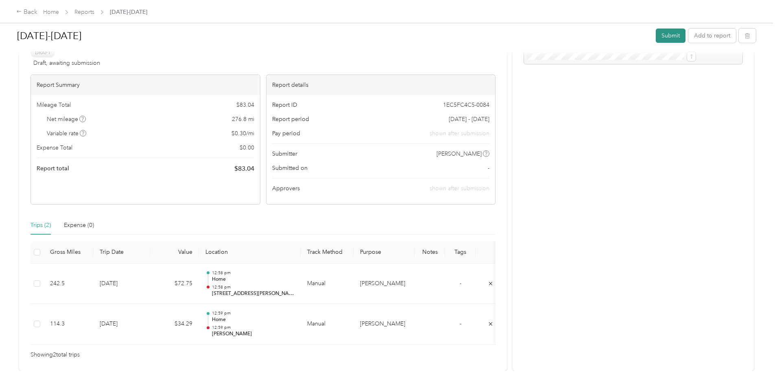
click at [656, 33] on button "Submit" at bounding box center [671, 35] width 30 height 14
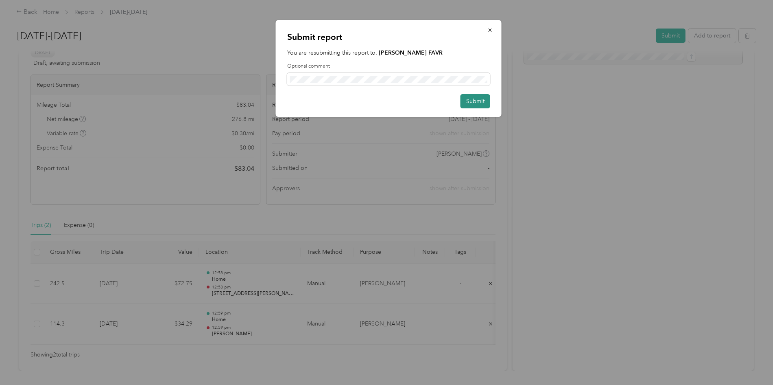
click at [471, 101] on button "Submit" at bounding box center [476, 101] width 30 height 14
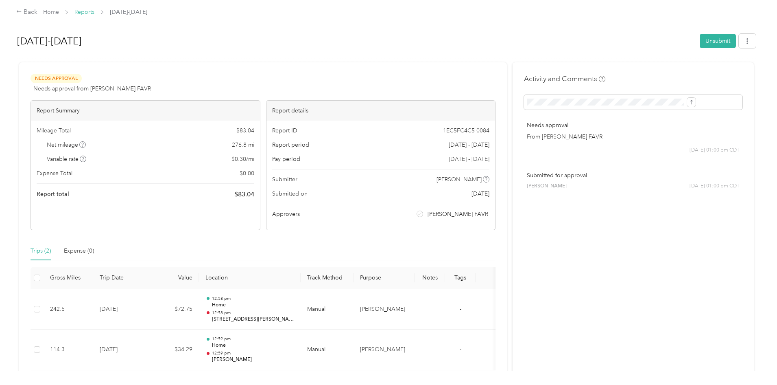
click at [94, 11] on link "Reports" at bounding box center [84, 12] width 20 height 7
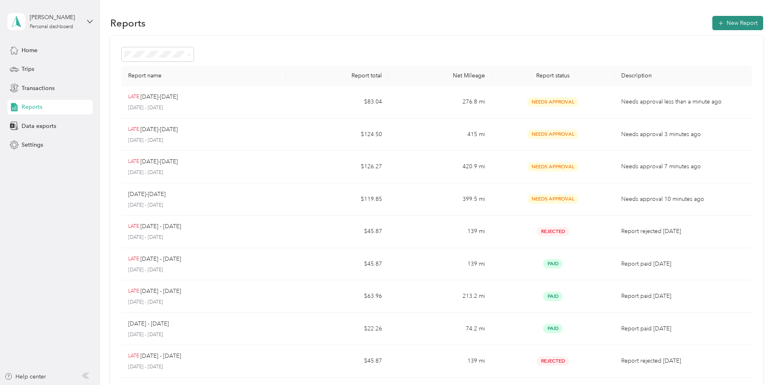
click at [713, 22] on button "New Report" at bounding box center [738, 23] width 51 height 14
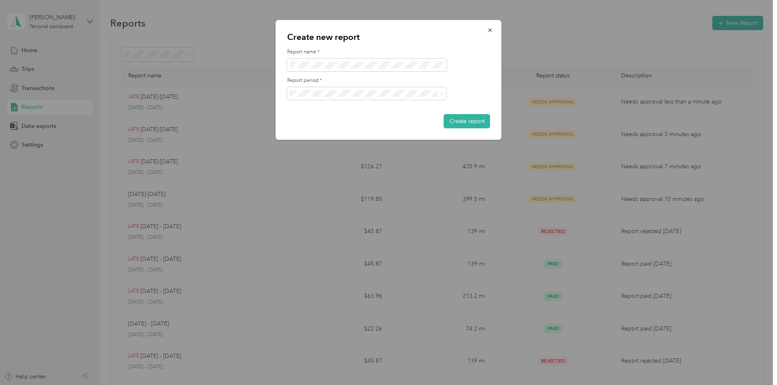
click at [385, 176] on div "[DATE] - [DATE]" at bounding box center [367, 179] width 148 height 9
click at [467, 122] on button "Create report" at bounding box center [467, 121] width 46 height 14
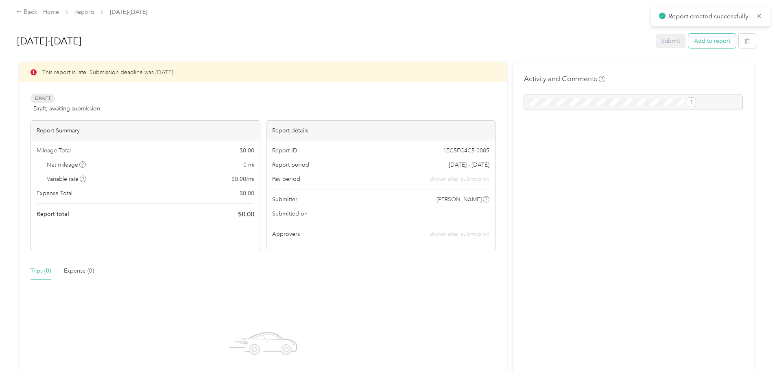
click at [689, 43] on button "Add to report" at bounding box center [713, 41] width 48 height 14
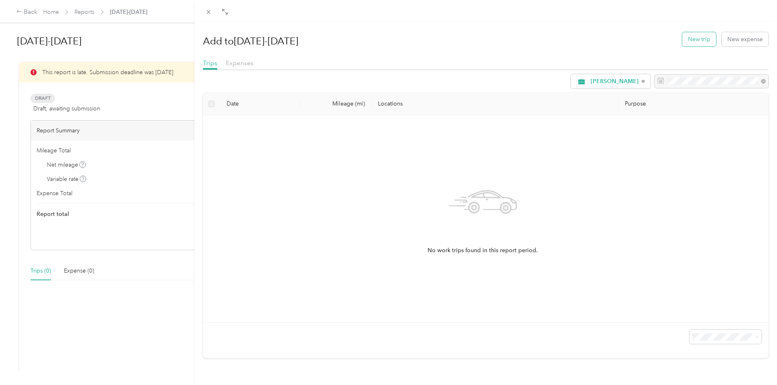
click at [698, 42] on button "New trip" at bounding box center [699, 39] width 34 height 14
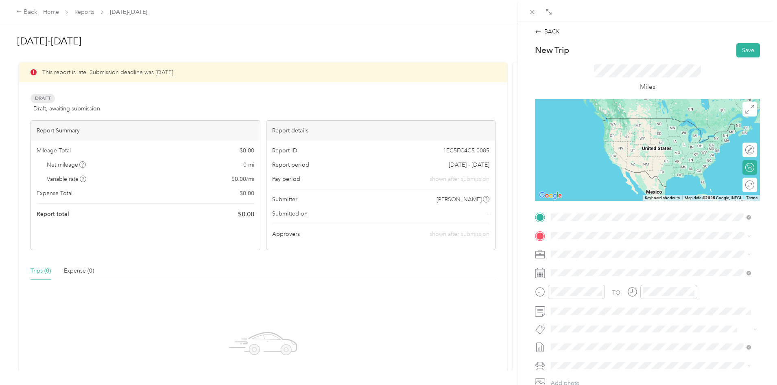
click at [602, 255] on span "[STREET_ADDRESS][PERSON_NAME][US_STATE]" at bounding box center [629, 258] width 127 height 7
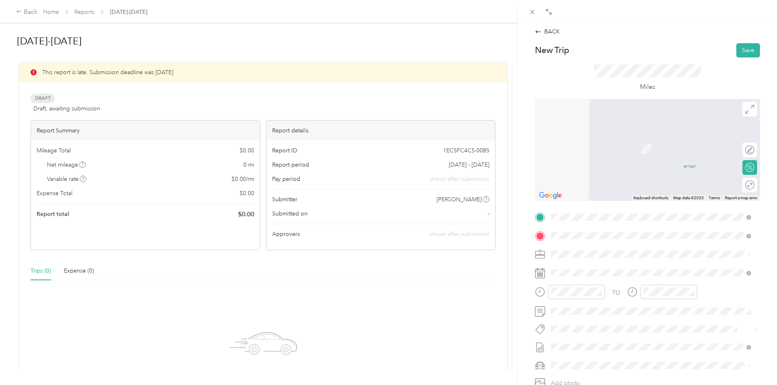
click at [623, 275] on div "TEAM JEWEL HEADQUARTERS [STREET_ADDRESS][PERSON_NAME]" at bounding box center [614, 274] width 97 height 20
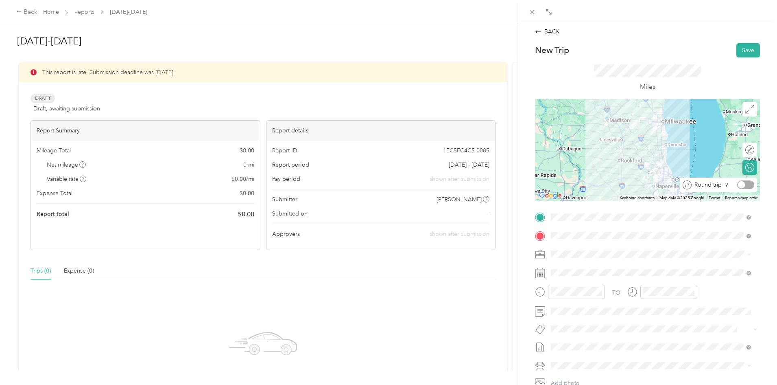
click at [744, 186] on div at bounding box center [745, 184] width 17 height 9
click at [539, 273] on icon at bounding box center [540, 273] width 10 height 10
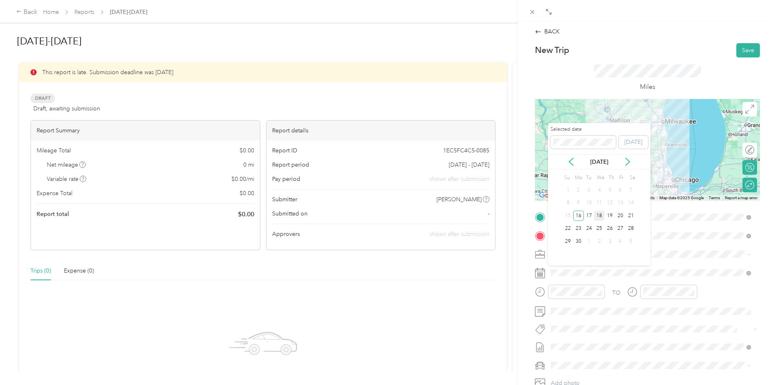
click at [602, 216] on div "18" at bounding box center [599, 215] width 11 height 10
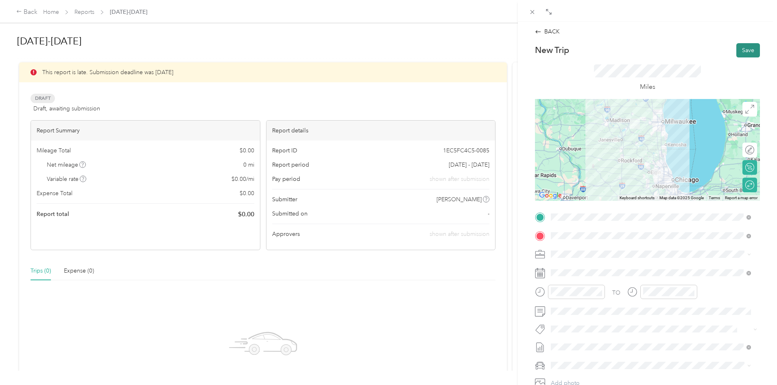
click at [745, 46] on button "Save" at bounding box center [749, 50] width 24 height 14
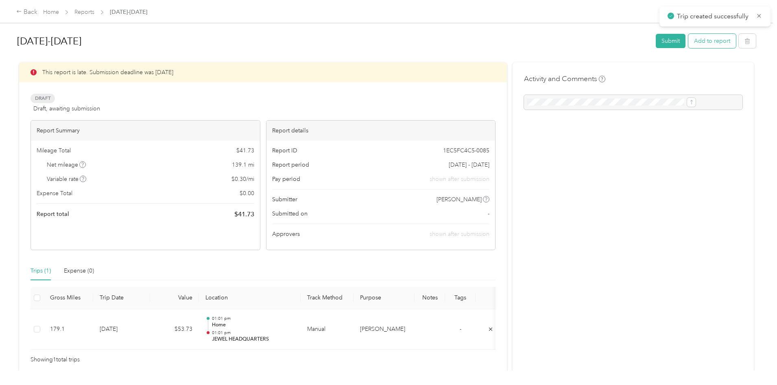
click at [689, 41] on button "Add to report" at bounding box center [713, 41] width 48 height 14
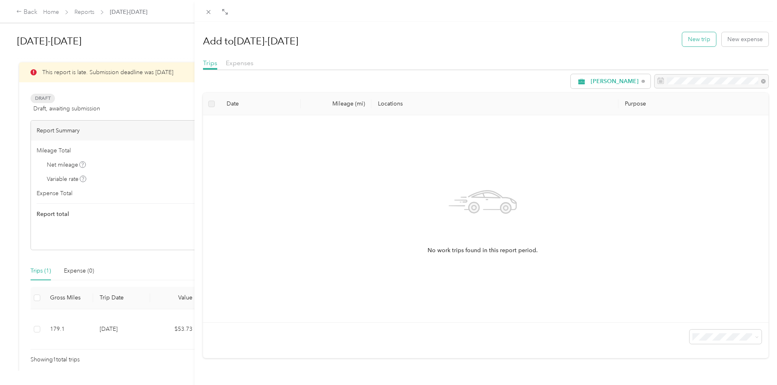
click at [687, 40] on button "New trip" at bounding box center [699, 39] width 34 height 14
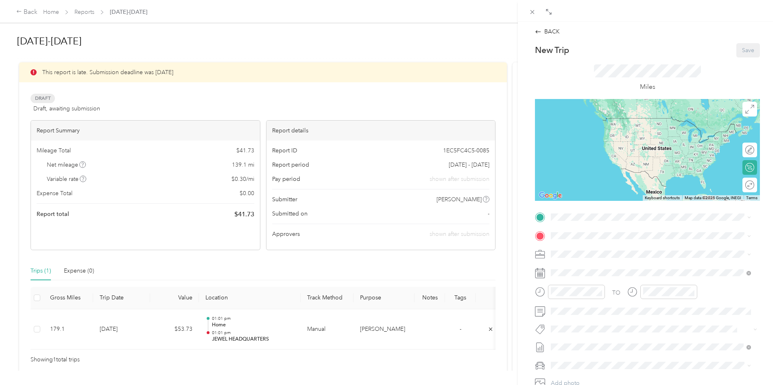
click at [539, 274] on icon at bounding box center [540, 273] width 10 height 10
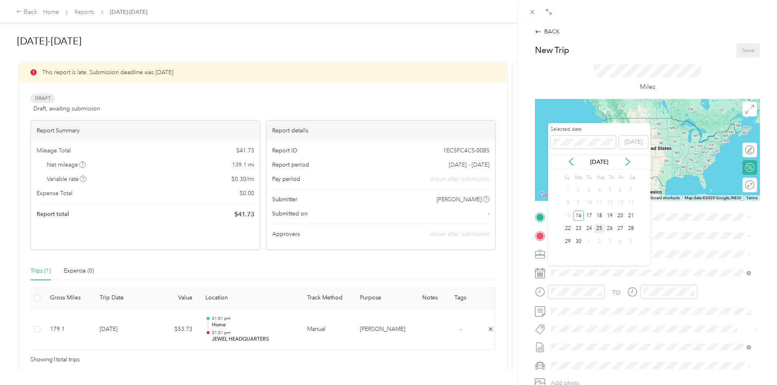
click at [600, 226] on div "25" at bounding box center [599, 228] width 11 height 10
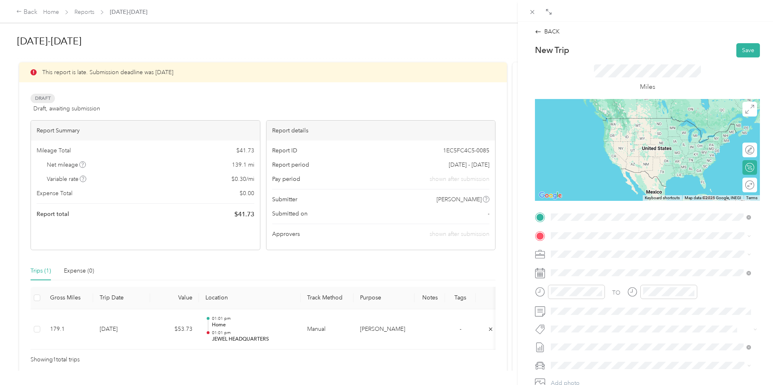
click at [598, 255] on span "[STREET_ADDRESS][PERSON_NAME][US_STATE]" at bounding box center [629, 258] width 127 height 7
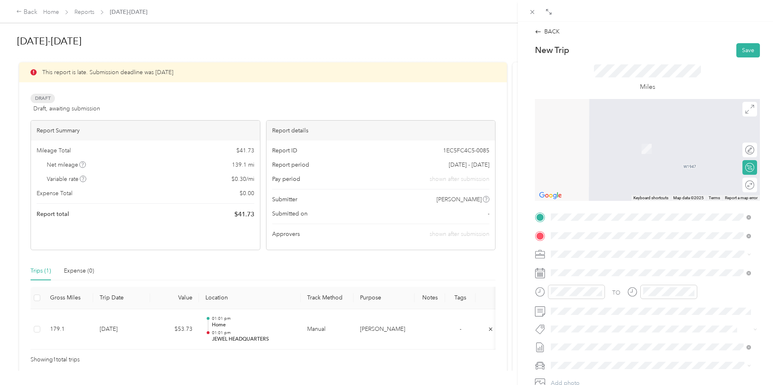
click at [591, 302] on div "TEAM Jewel Osco [STREET_ADDRESS]" at bounding box center [604, 303] width 76 height 20
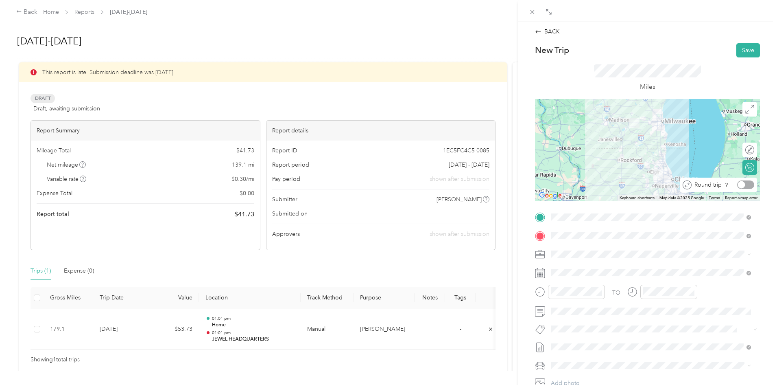
click at [742, 184] on div at bounding box center [745, 184] width 17 height 9
click at [743, 49] on button "Save" at bounding box center [749, 50] width 24 height 14
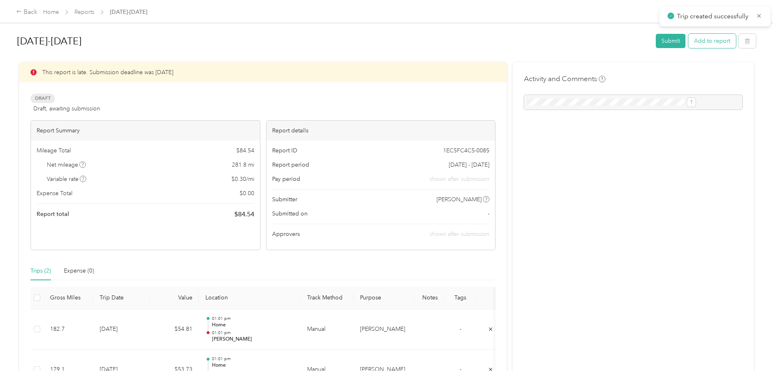
click at [689, 40] on button "Add to report" at bounding box center [713, 41] width 48 height 14
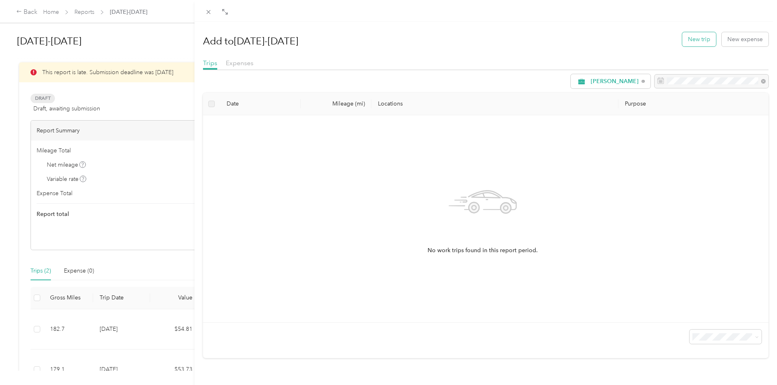
click at [686, 42] on button "New trip" at bounding box center [699, 39] width 34 height 14
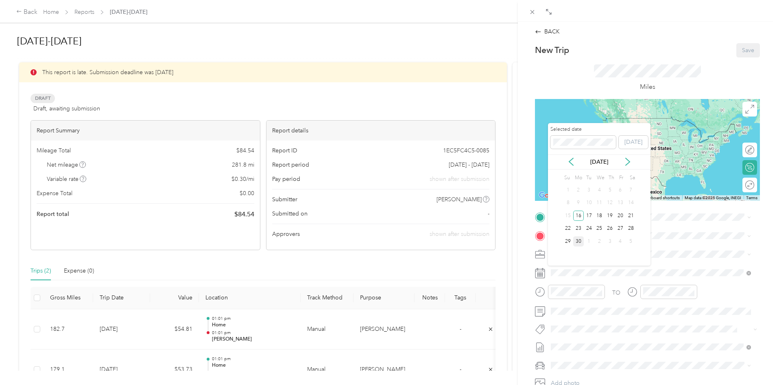
click at [578, 239] on div "30" at bounding box center [578, 241] width 11 height 10
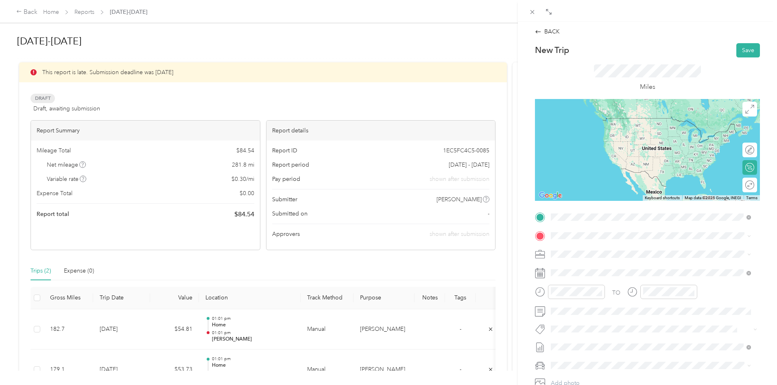
click at [601, 253] on div "Home [STREET_ADDRESS][PERSON_NAME][US_STATE]" at bounding box center [629, 253] width 127 height 17
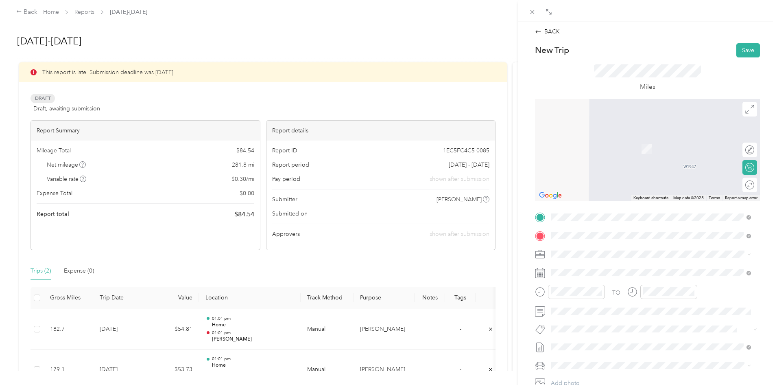
click at [627, 297] on div "TEAM Jewel Osco" at bounding box center [657, 298] width 182 height 10
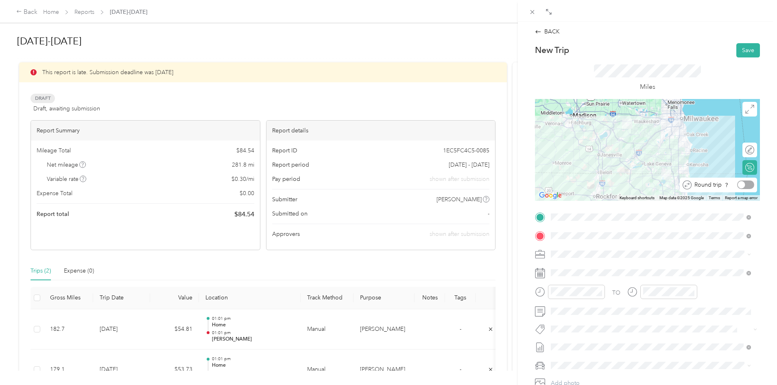
click at [742, 185] on div at bounding box center [745, 184] width 17 height 9
click at [746, 48] on button "Save" at bounding box center [749, 50] width 24 height 14
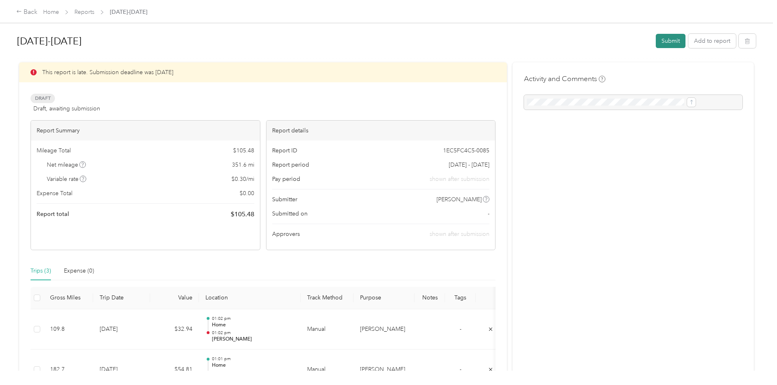
click at [656, 42] on button "Submit" at bounding box center [671, 41] width 30 height 14
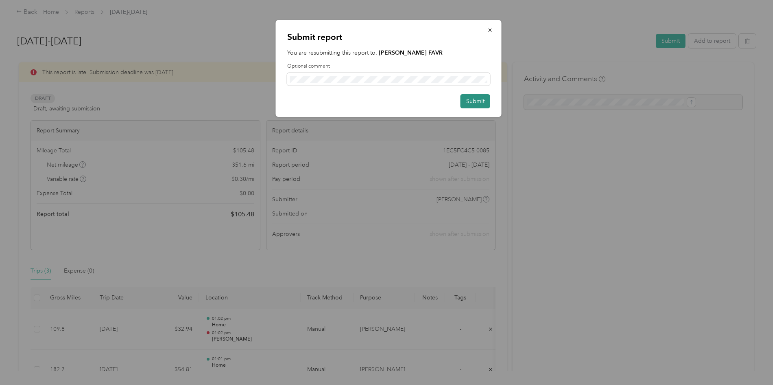
click at [481, 100] on button "Submit" at bounding box center [476, 101] width 30 height 14
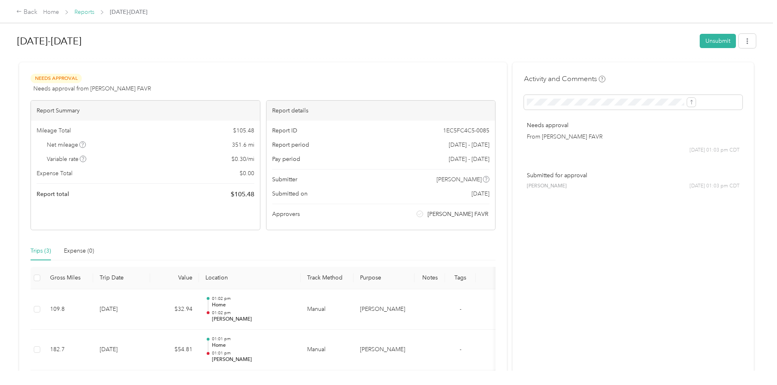
click at [94, 13] on link "Reports" at bounding box center [84, 12] width 20 height 7
